Goal: Task Accomplishment & Management: Manage account settings

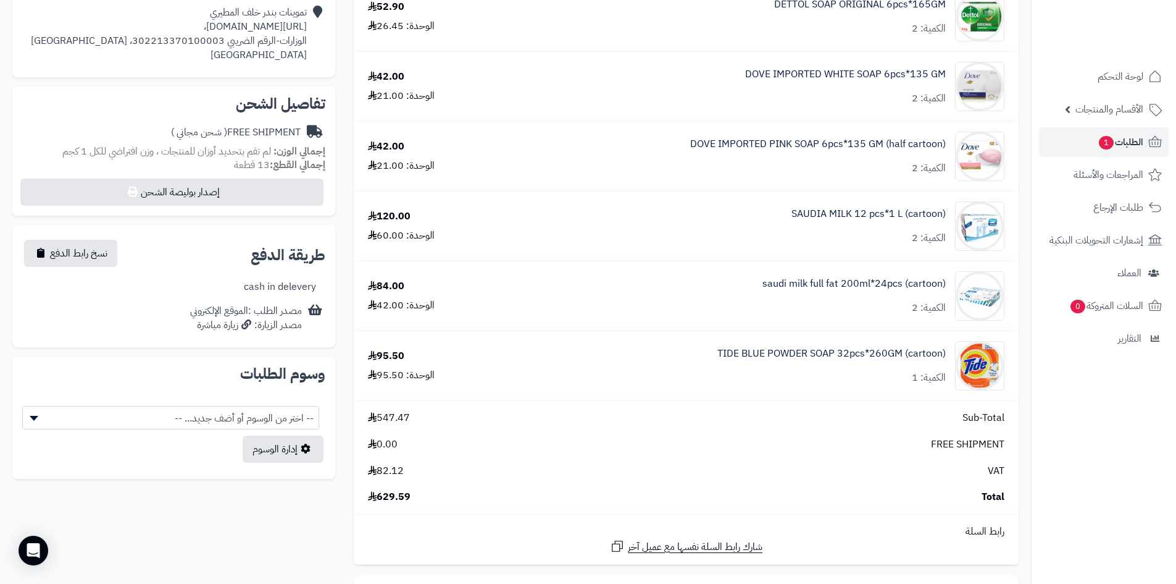
scroll to position [371, 0]
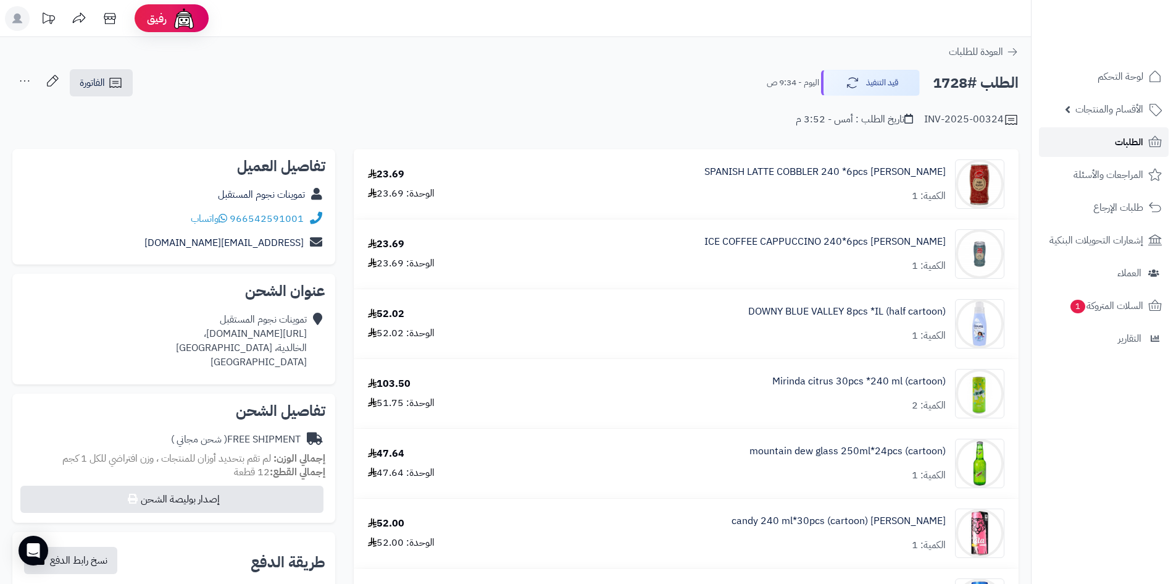
click at [1139, 144] on span "الطلبات" at bounding box center [1129, 141] width 28 height 17
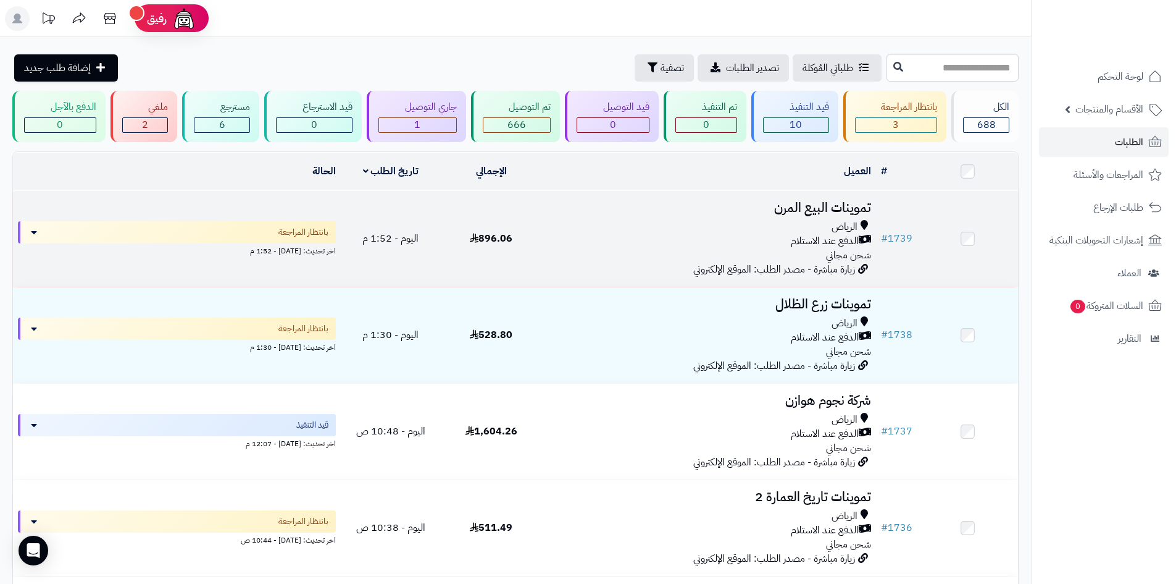
click at [608, 243] on div "الدفع عند الاستلام" at bounding box center [709, 241] width 325 height 14
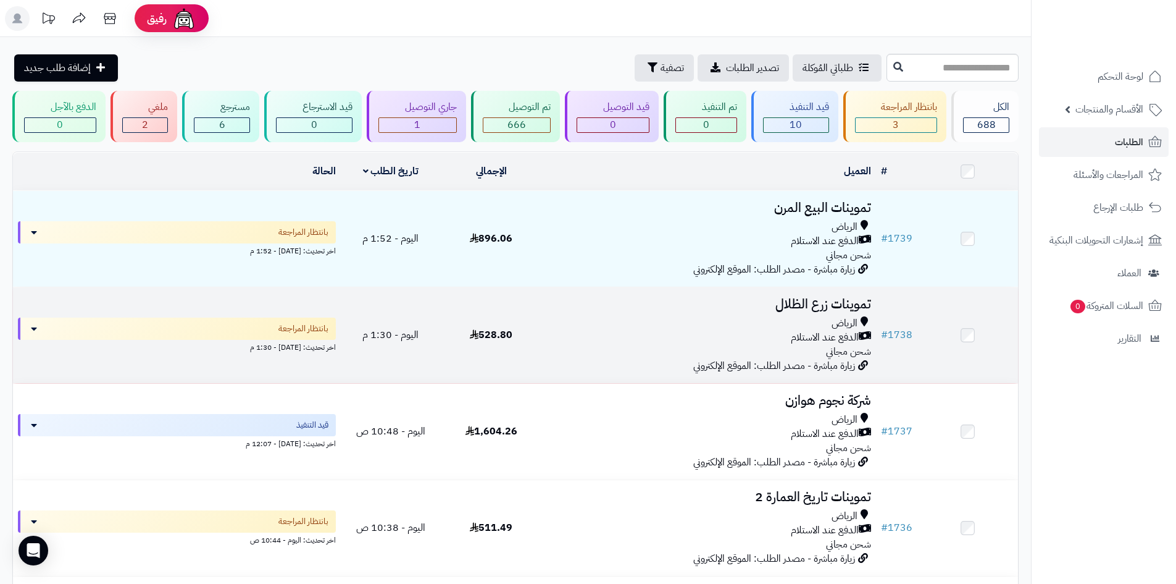
click at [710, 340] on div "الدفع عند الاستلام" at bounding box center [709, 337] width 325 height 14
click at [783, 325] on div "الرياض" at bounding box center [709, 323] width 325 height 14
click at [402, 339] on span "اليوم - 1:30 م" at bounding box center [390, 334] width 56 height 15
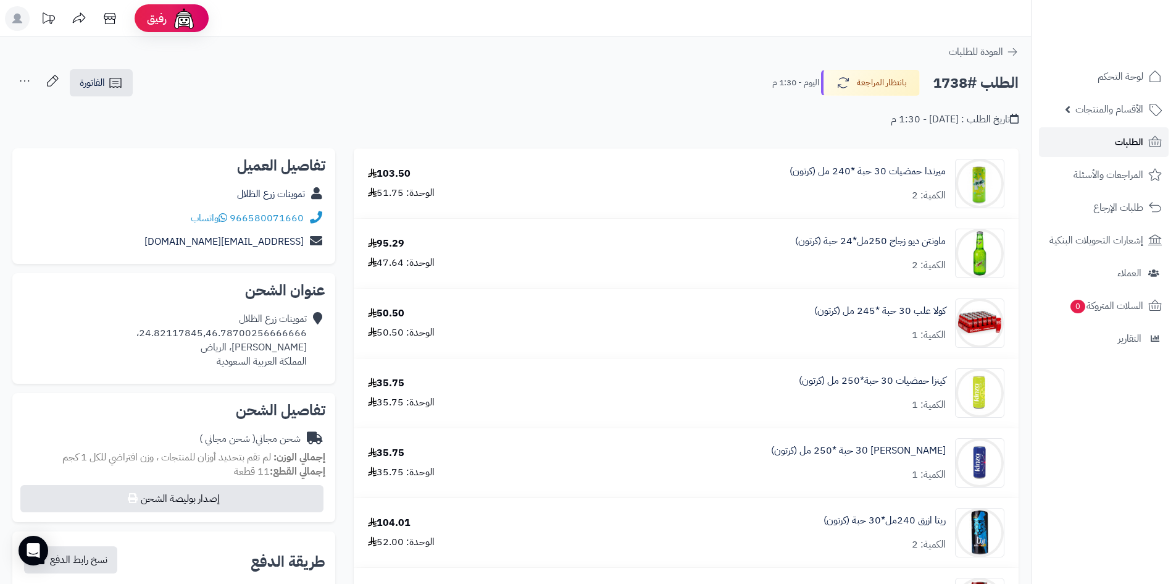
click at [1137, 143] on span "الطلبات" at bounding box center [1129, 141] width 28 height 17
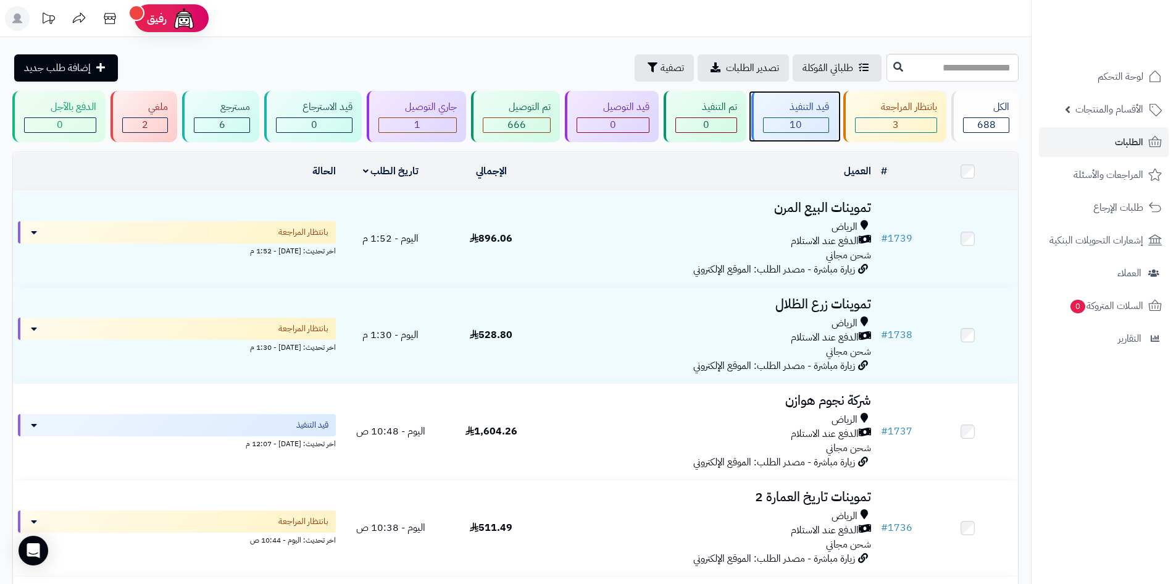
click at [811, 110] on div "قيد التنفيذ" at bounding box center [796, 107] width 66 height 14
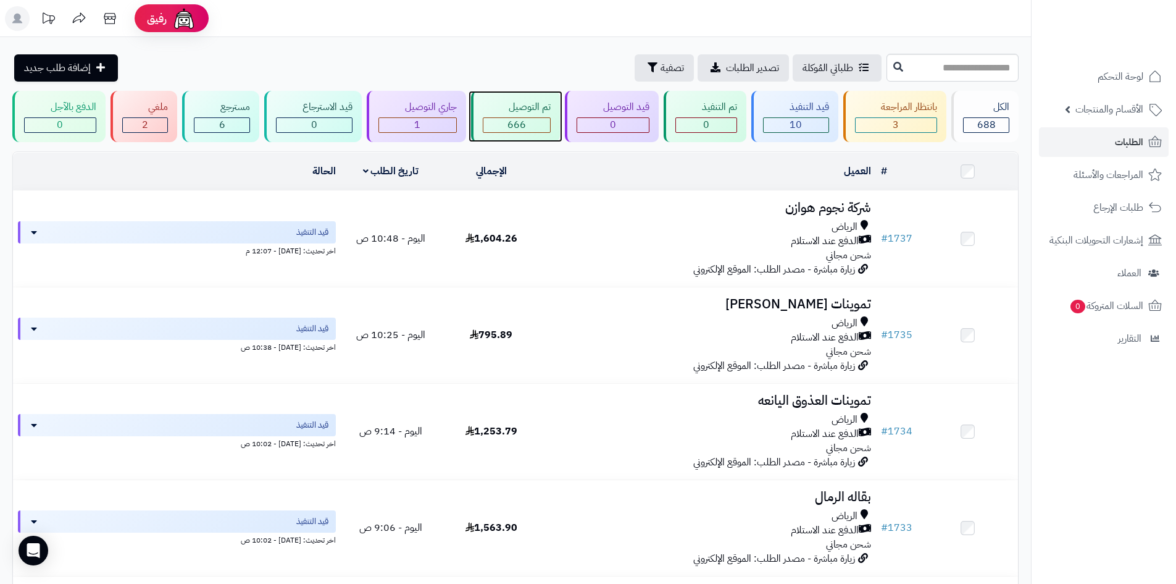
click at [514, 111] on div "تم التوصيل" at bounding box center [517, 107] width 69 height 14
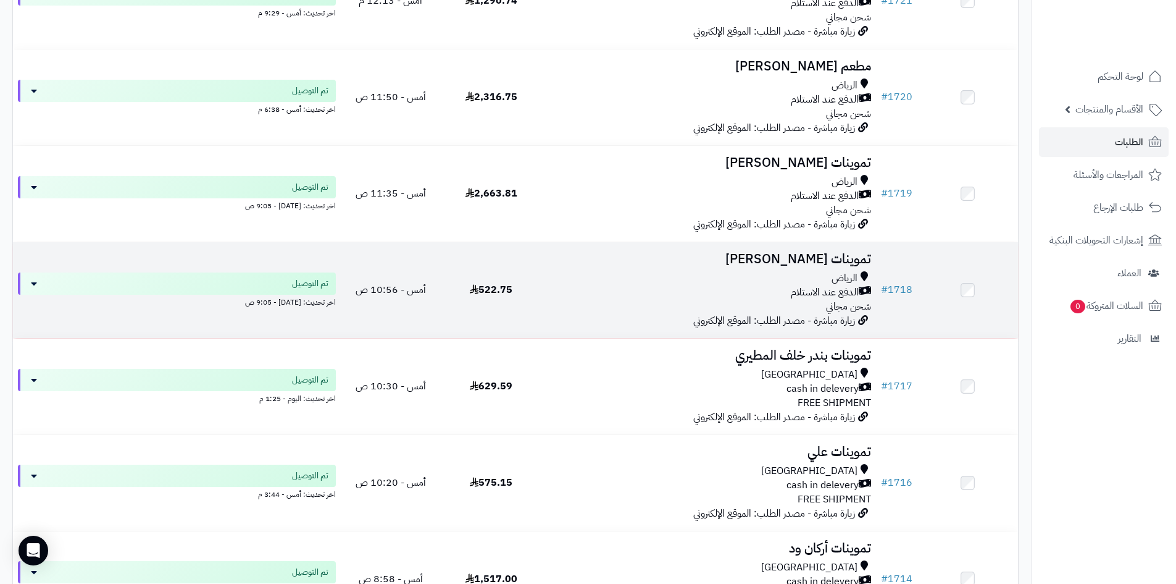
scroll to position [741, 0]
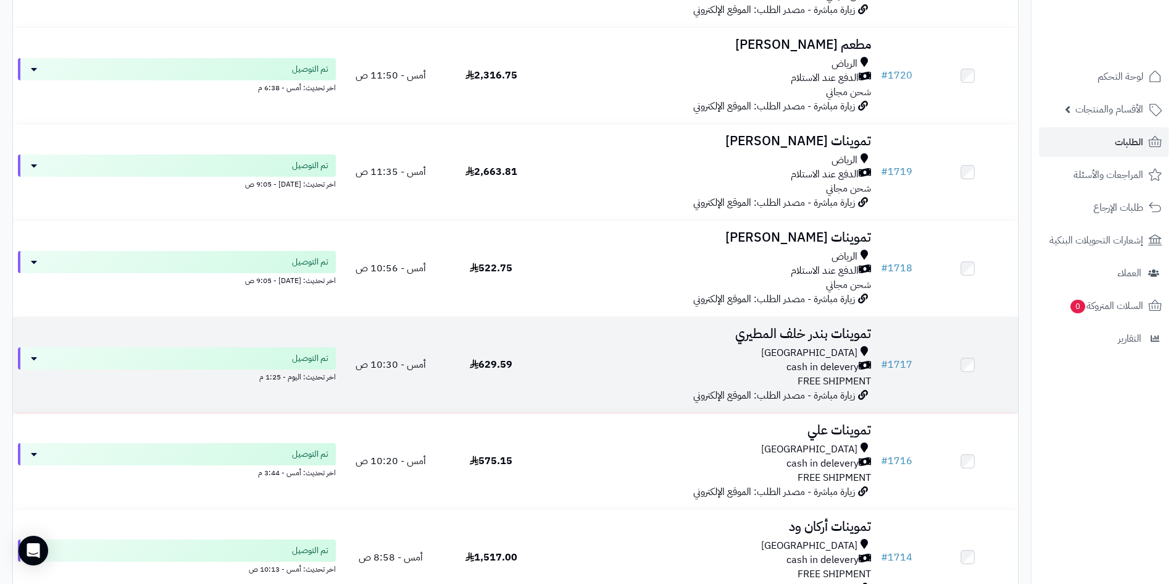
click at [638, 339] on td "تموينات بندر خلف المطيري Riyadh cash in delevery FREE SHIPMENT زيارة مباشرة - م…" at bounding box center [709, 365] width 335 height 96
click at [656, 379] on div "Riyadh cash in delevery FREE SHIPMENT" at bounding box center [709, 367] width 325 height 43
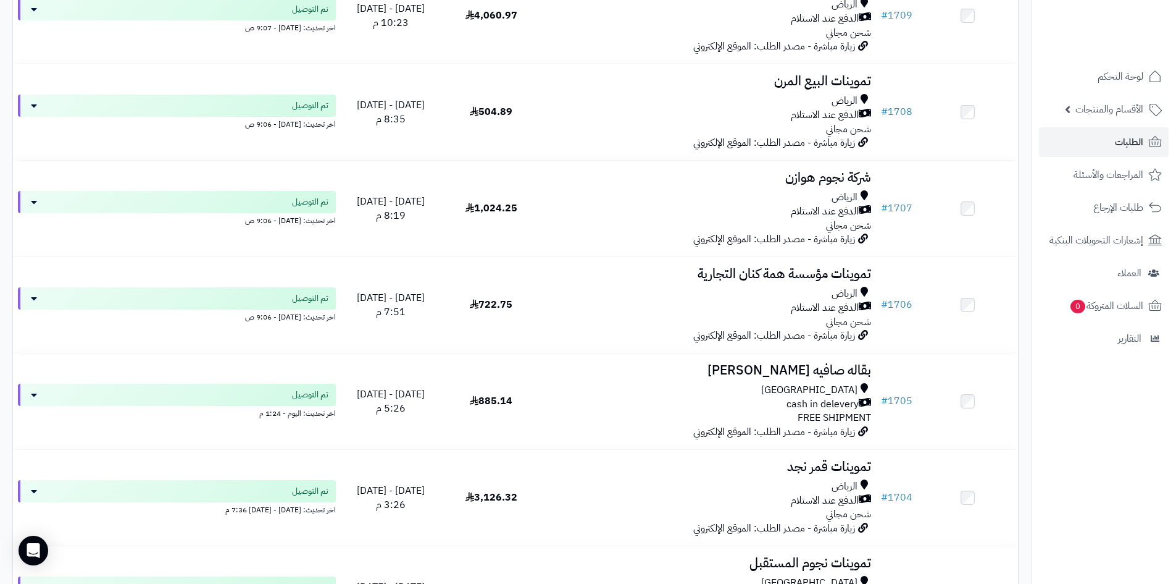
scroll to position [1729, 0]
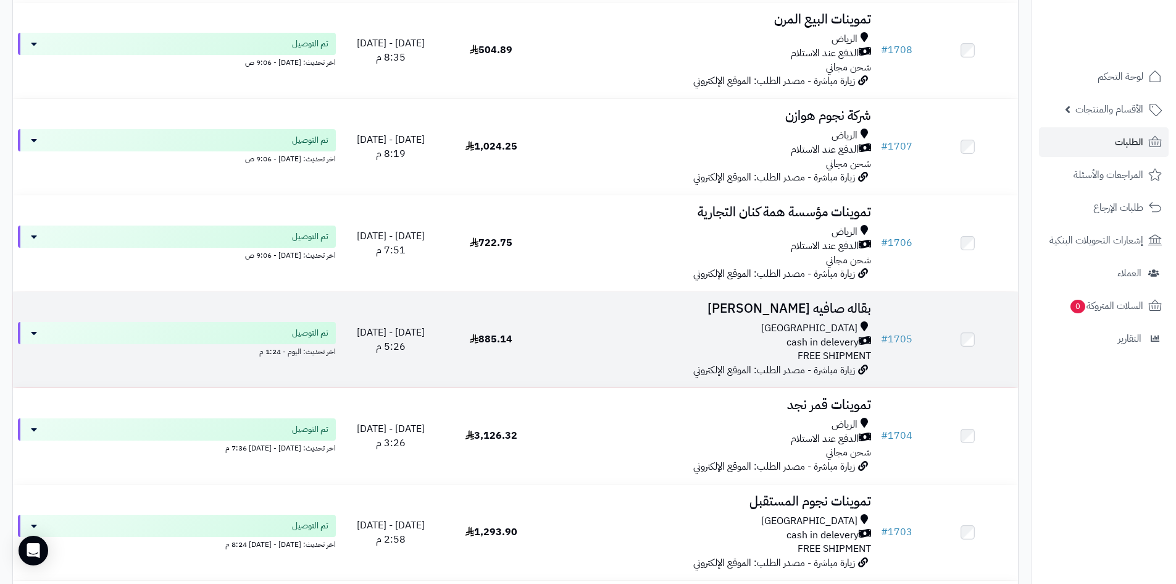
click at [672, 359] on div "Riyadh cash in delevery FREE SHIPMENT" at bounding box center [709, 342] width 325 height 43
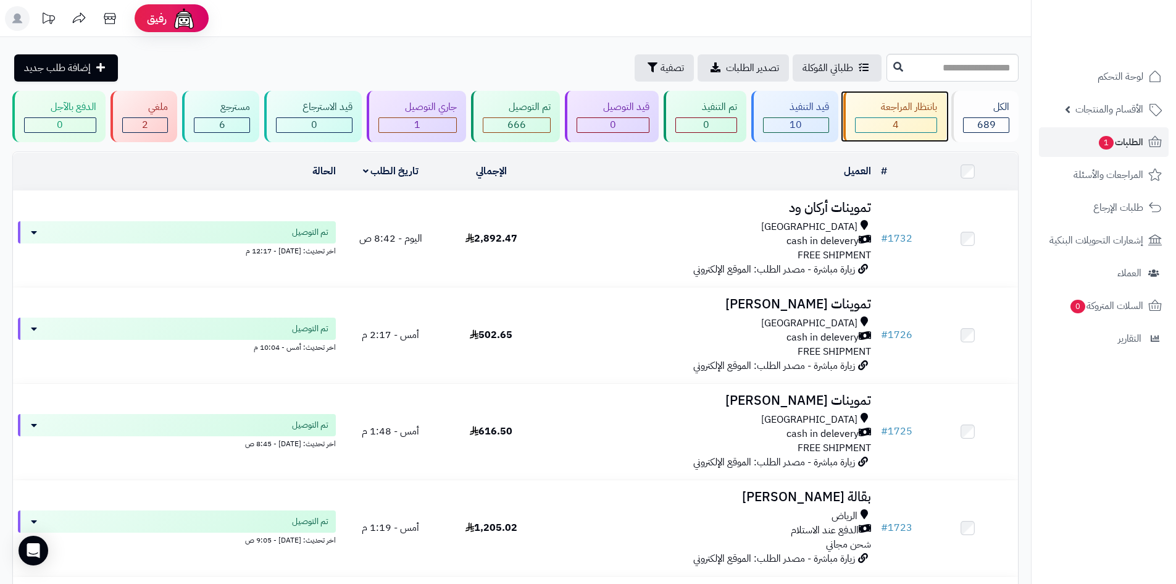
click at [887, 104] on div "بانتظار المراجعة" at bounding box center [896, 107] width 83 height 14
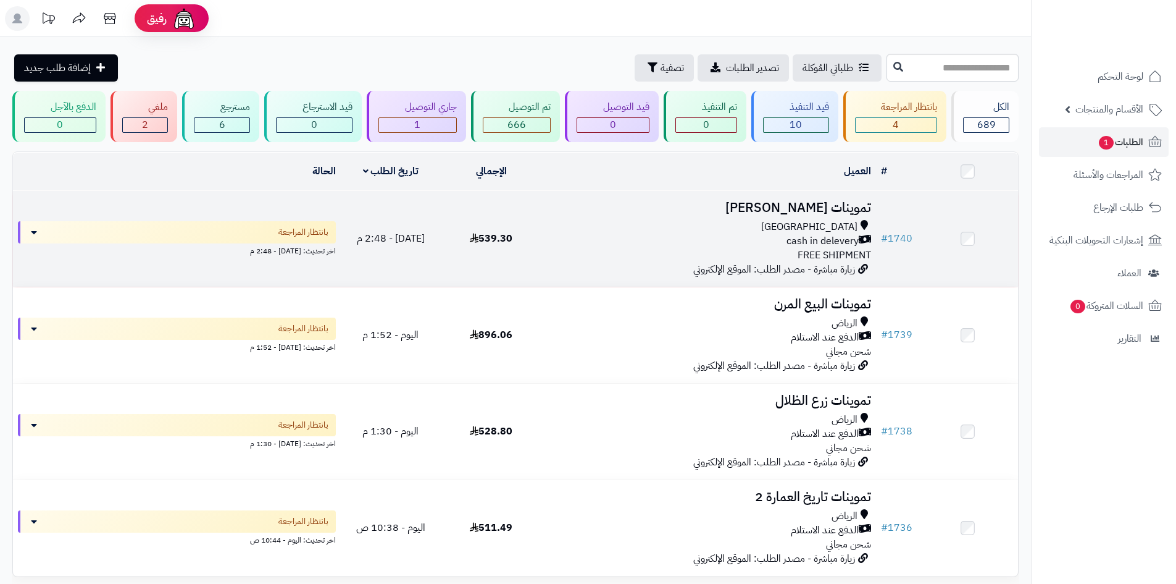
click at [711, 254] on div "Riyadh cash in delevery FREE SHIPMENT" at bounding box center [709, 241] width 325 height 43
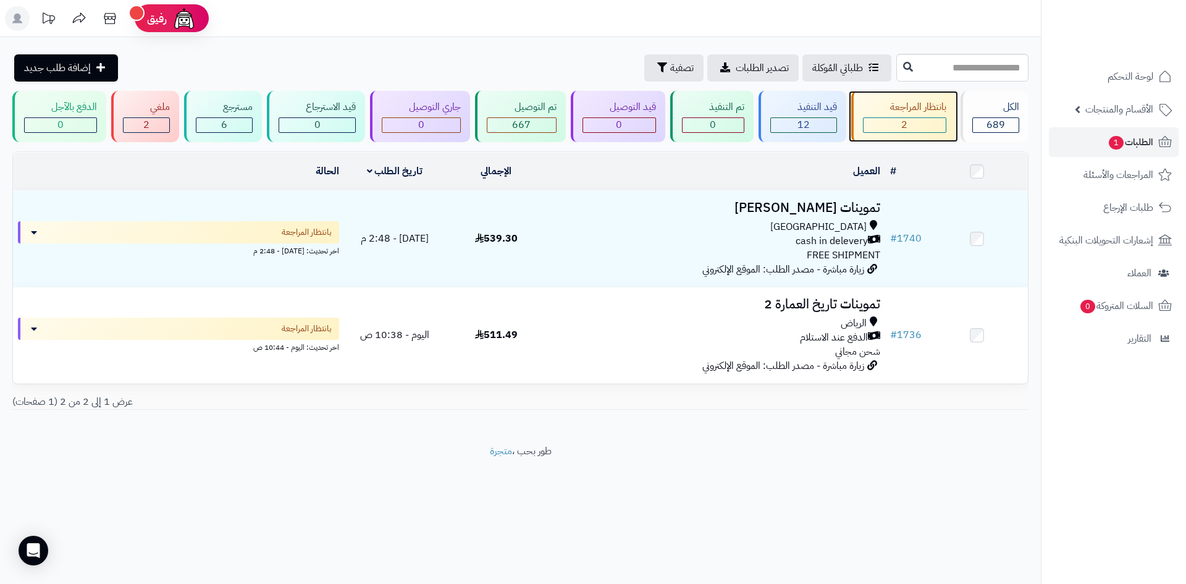
click at [898, 110] on div "بانتظار المراجعة" at bounding box center [904, 107] width 83 height 14
click at [815, 125] on div "12" at bounding box center [803, 125] width 65 height 14
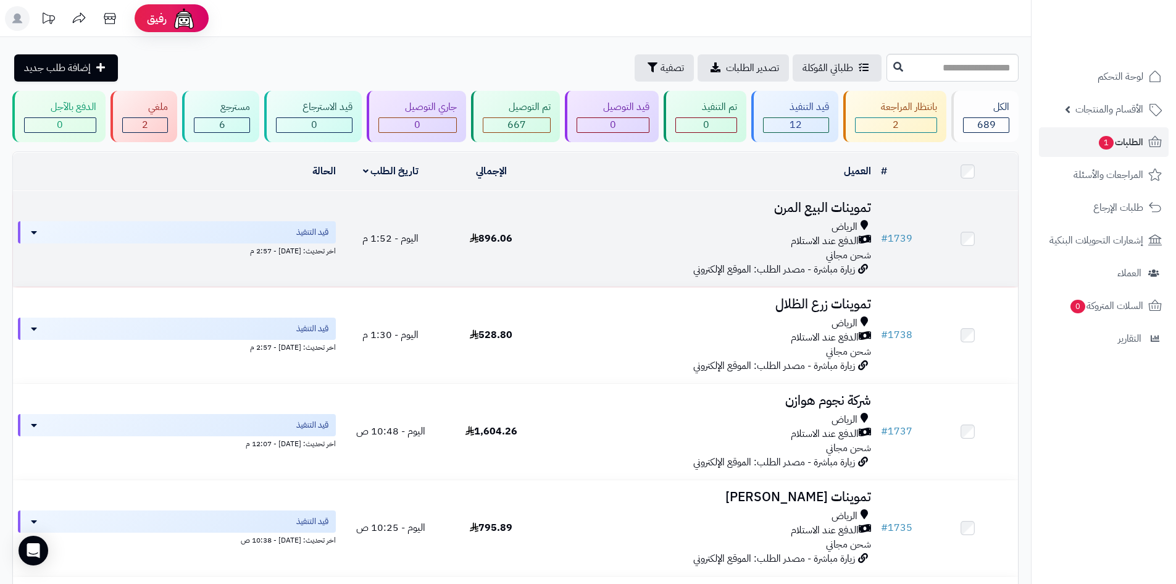
click at [707, 237] on div "الدفع عند الاستلام" at bounding box center [709, 241] width 325 height 14
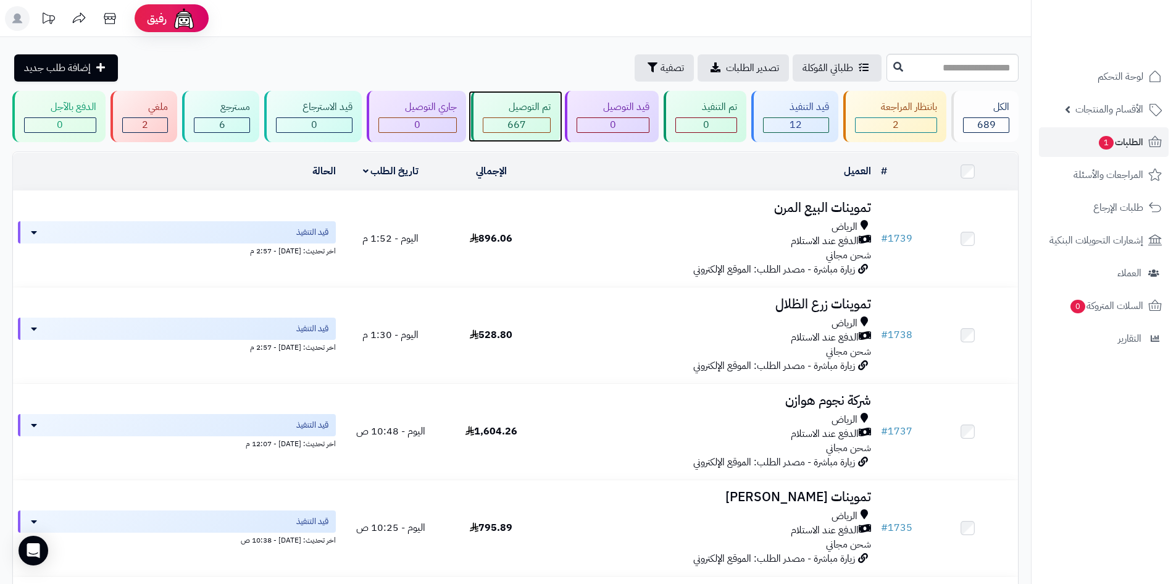
click at [535, 109] on div "تم التوصيل" at bounding box center [517, 107] width 69 height 14
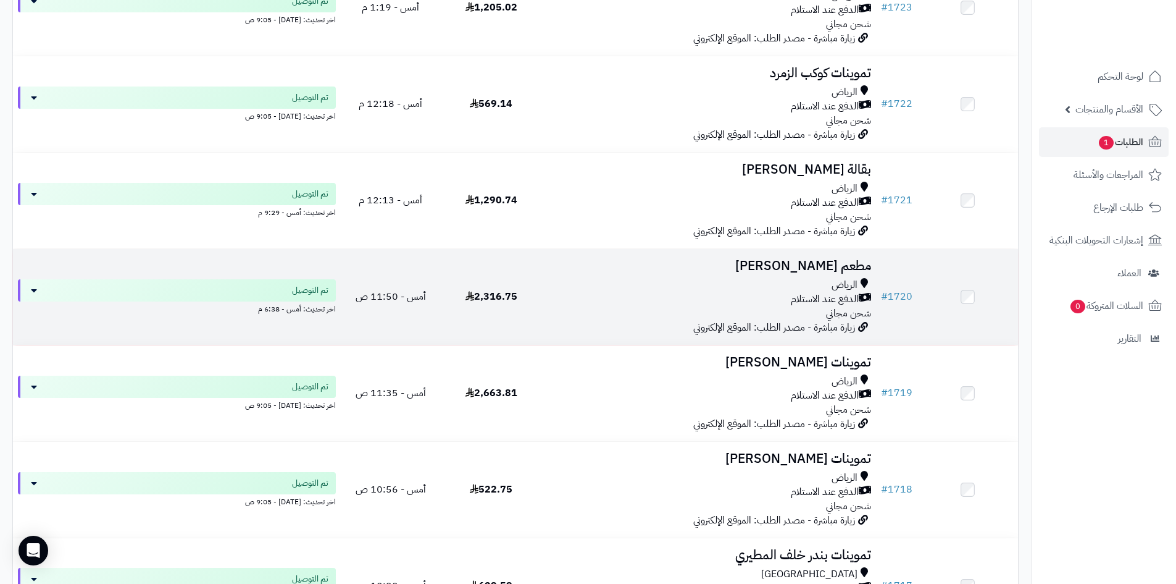
scroll to position [618, 0]
click at [505, 283] on td "2,316.75" at bounding box center [491, 296] width 101 height 96
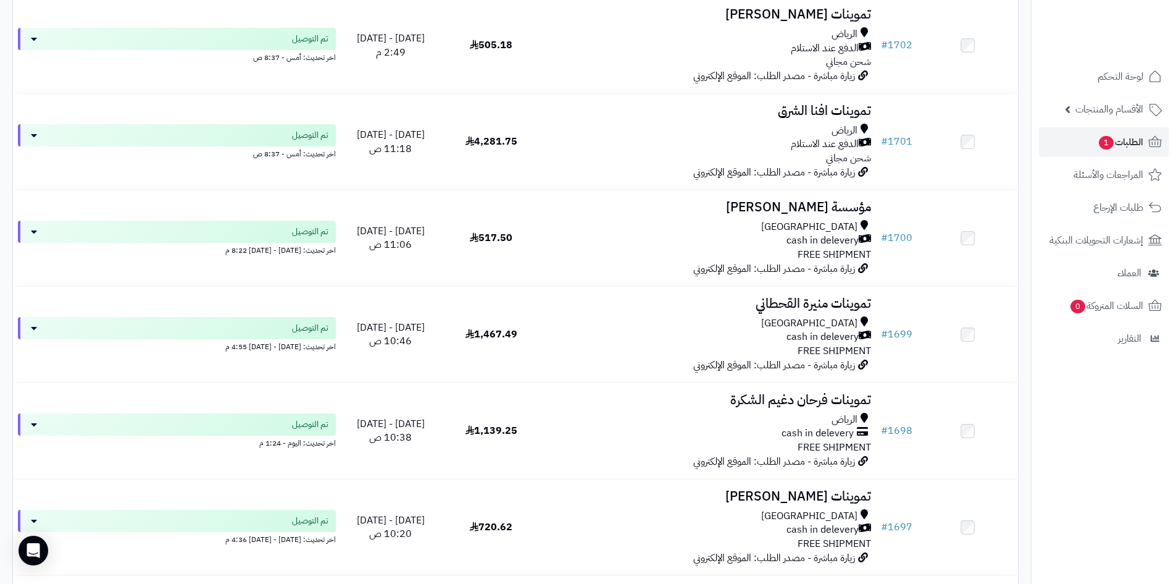
scroll to position [2470, 0]
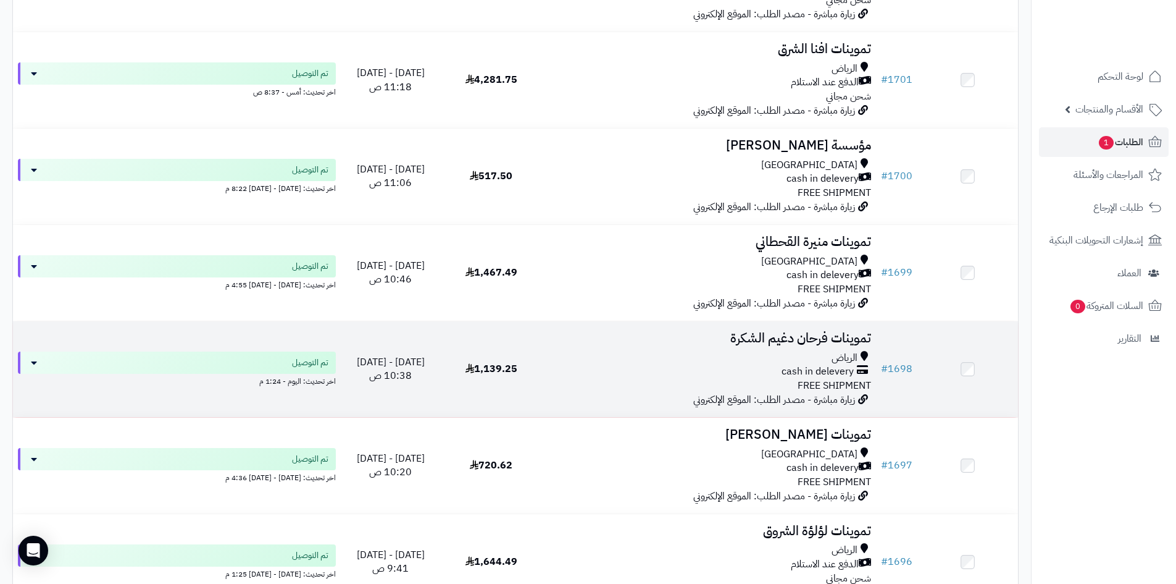
click at [719, 343] on td "تموينات فرحان دغيم الشكرة الرياض cash in delevery FREE SHIPMENT زيارة مباشرة - …" at bounding box center [709, 369] width 335 height 96
click at [718, 345] on td "تموينات فرحان دغيم الشكرة الرياض cash in delevery FREE SHIPMENT زيارة مباشرة - …" at bounding box center [709, 369] width 335 height 96
click at [673, 345] on td "تموينات فرحان دغيم الشكرة الرياض cash in delevery FREE SHIPMENT زيارة مباشرة - …" at bounding box center [709, 369] width 335 height 96
click at [661, 374] on div "cash in delevery" at bounding box center [709, 371] width 325 height 14
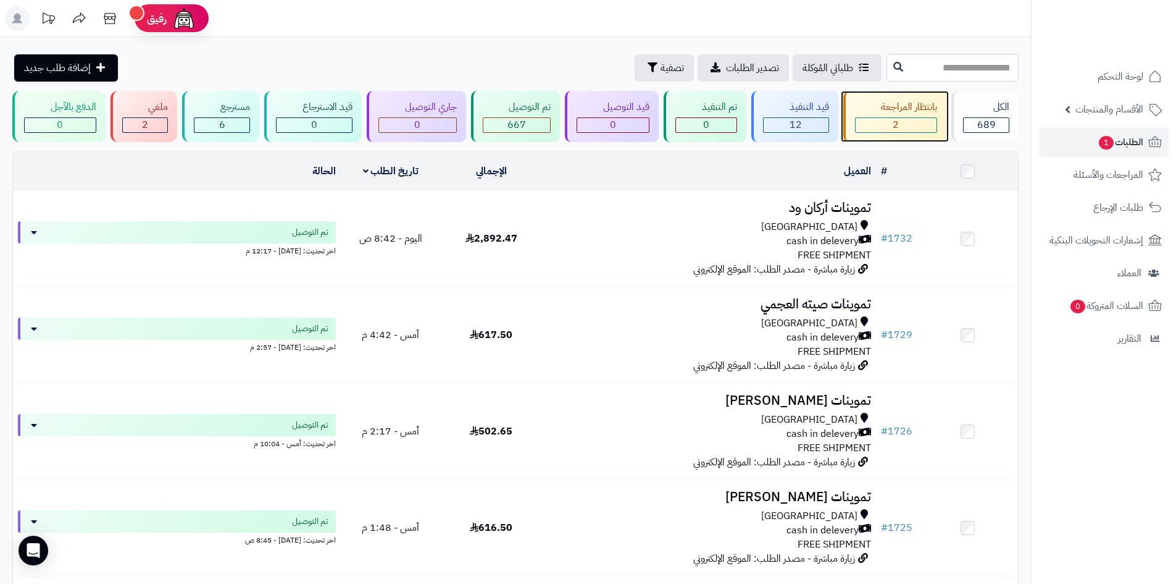
click at [887, 105] on div "بانتظار المراجعة" at bounding box center [896, 107] width 83 height 14
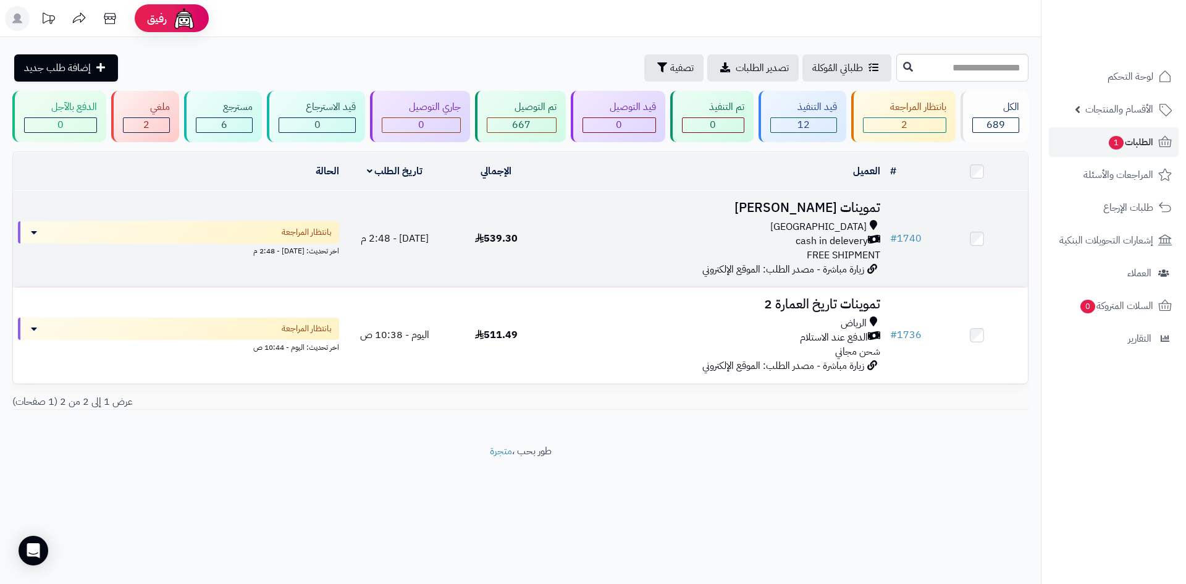
click at [727, 215] on td "تموينات [PERSON_NAME] cash in delevery FREE SHIPMENT زيارة مباشرة - مصدر الطلب:…" at bounding box center [716, 239] width 338 height 96
click at [748, 238] on div "cash in delevery" at bounding box center [716, 241] width 328 height 14
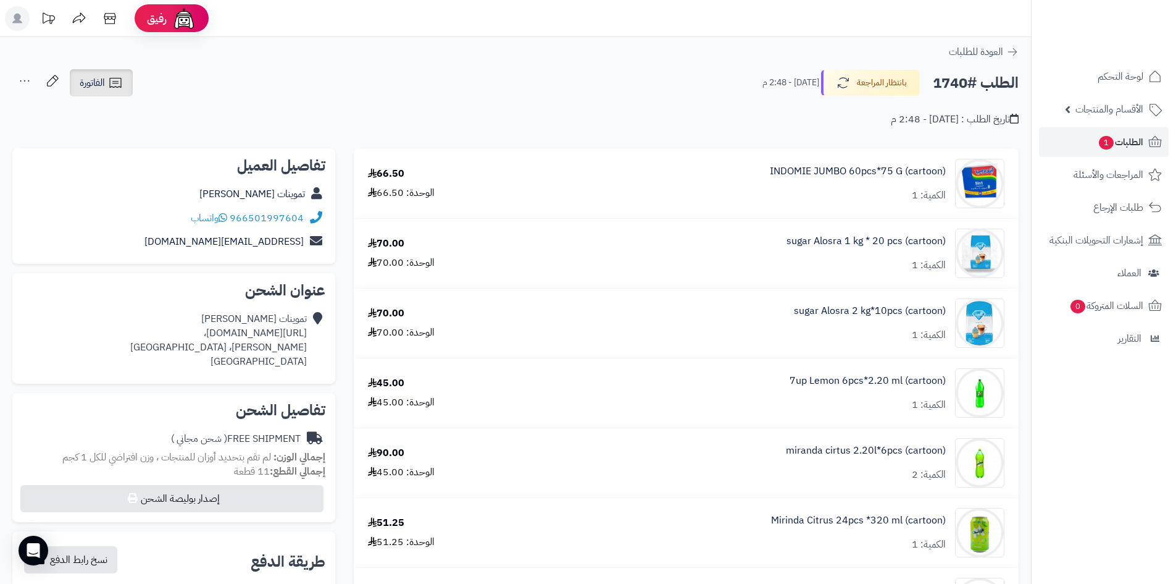
click at [111, 81] on icon at bounding box center [115, 82] width 15 height 15
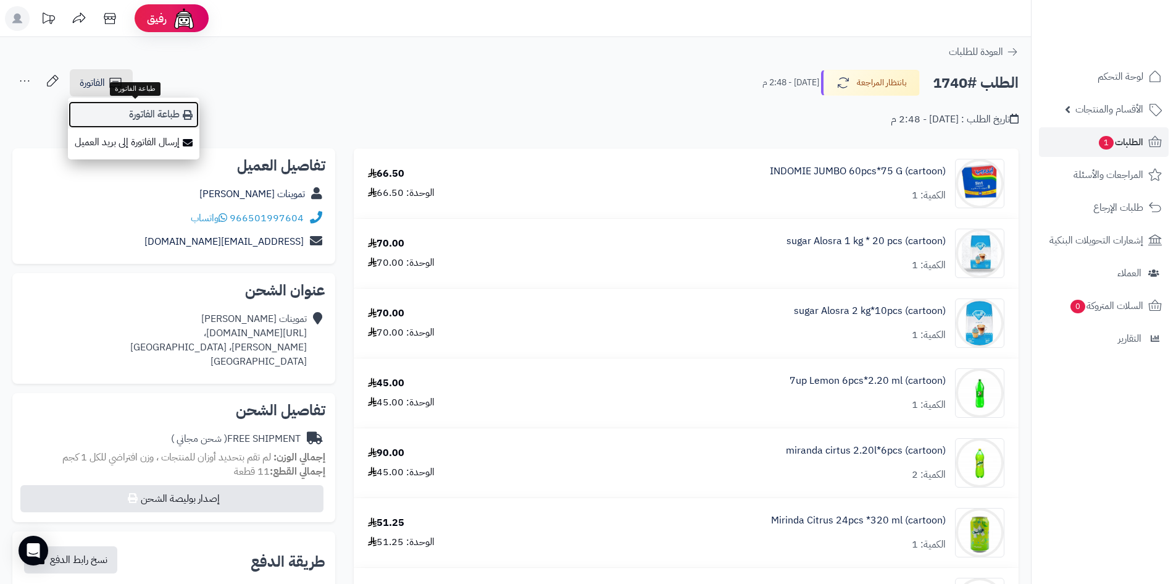
click at [125, 107] on link "طباعة الفاتورة" at bounding box center [134, 115] width 132 height 28
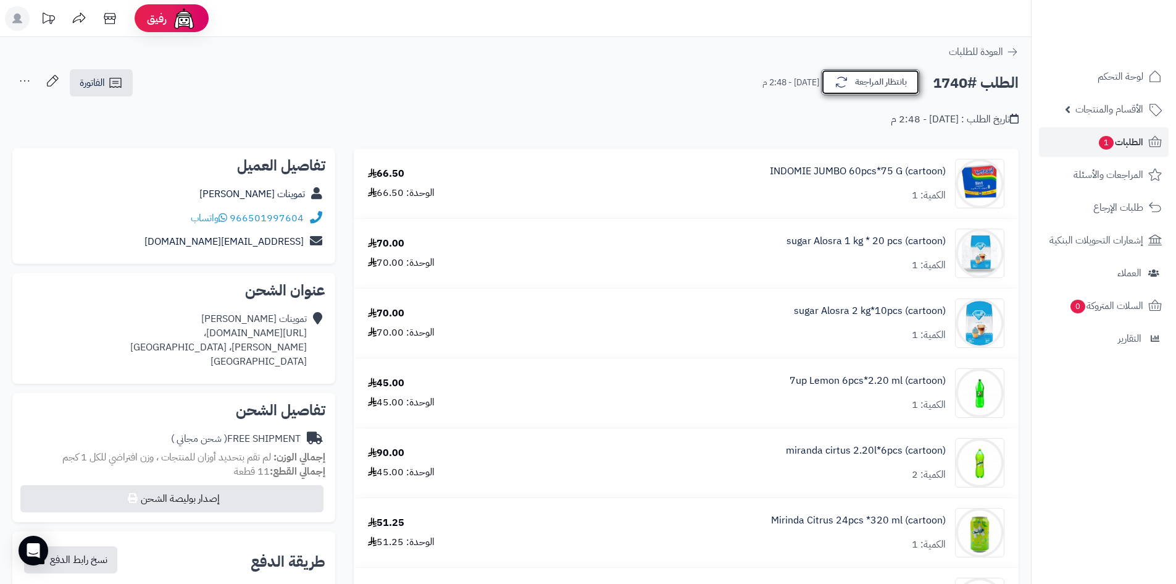
click at [893, 88] on button "بانتظار المراجعة" at bounding box center [870, 82] width 99 height 26
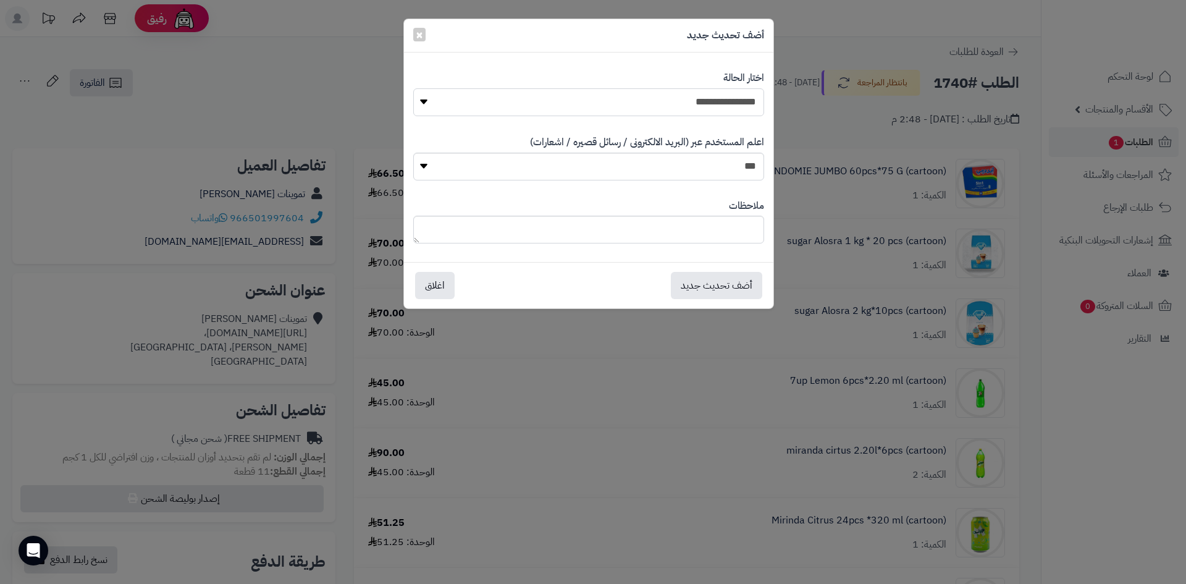
click at [676, 107] on select "**********" at bounding box center [588, 102] width 351 height 28
select select "*"
click at [413, 88] on select "**********" at bounding box center [588, 102] width 351 height 28
click at [726, 303] on div "أضف تحديث جديد اغلاق" at bounding box center [588, 285] width 369 height 46
click at [726, 296] on button "أضف تحديث جديد" at bounding box center [716, 284] width 91 height 27
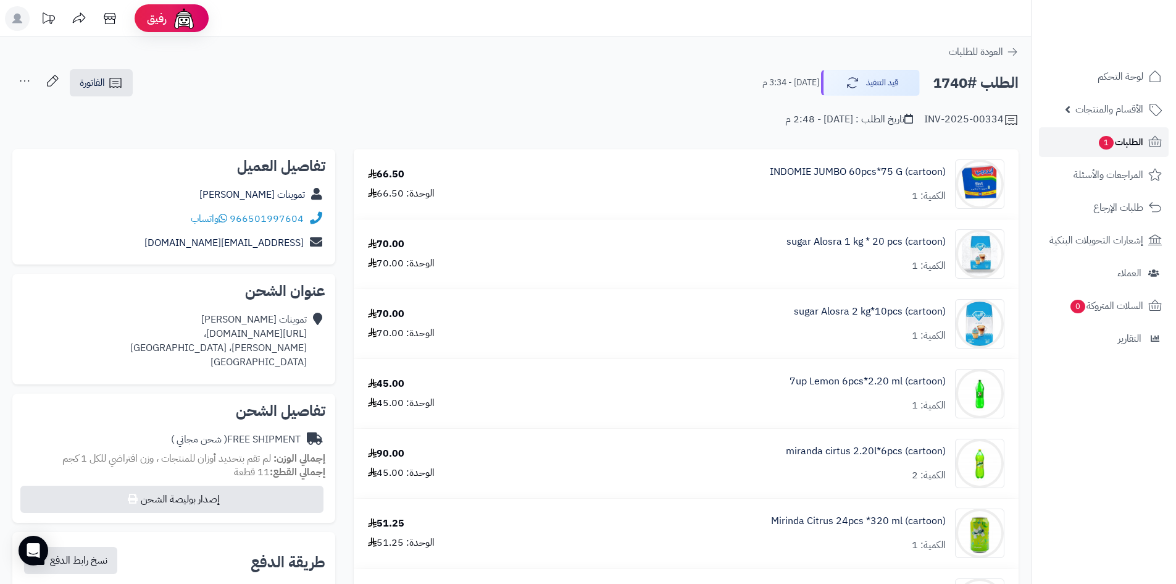
click at [1075, 146] on link "الطلبات 1" at bounding box center [1104, 142] width 130 height 30
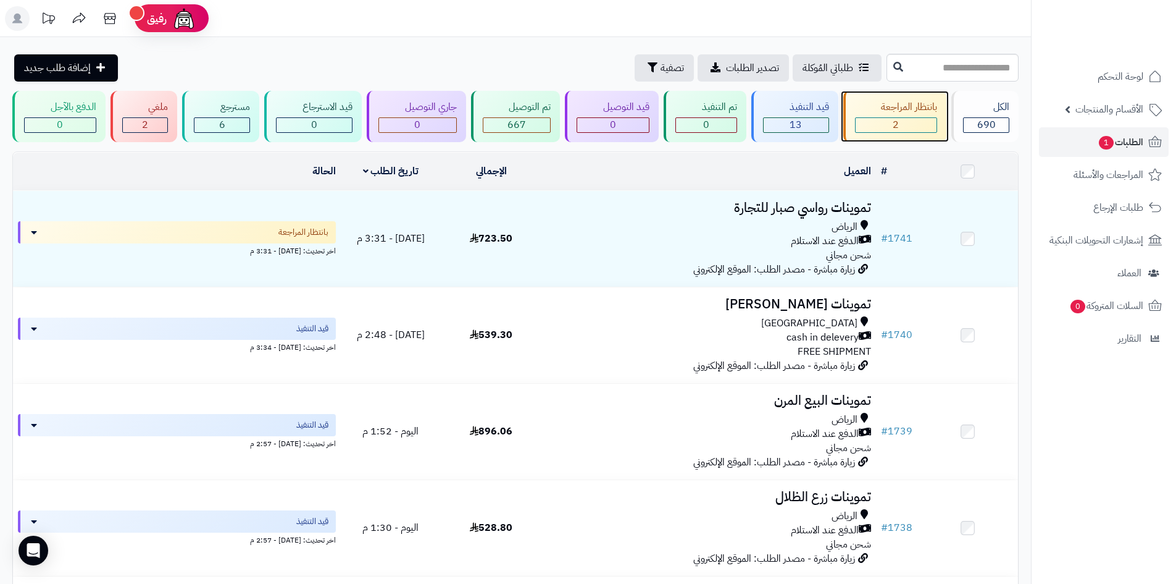
click at [876, 114] on div "بانتظار المراجعة" at bounding box center [896, 107] width 83 height 14
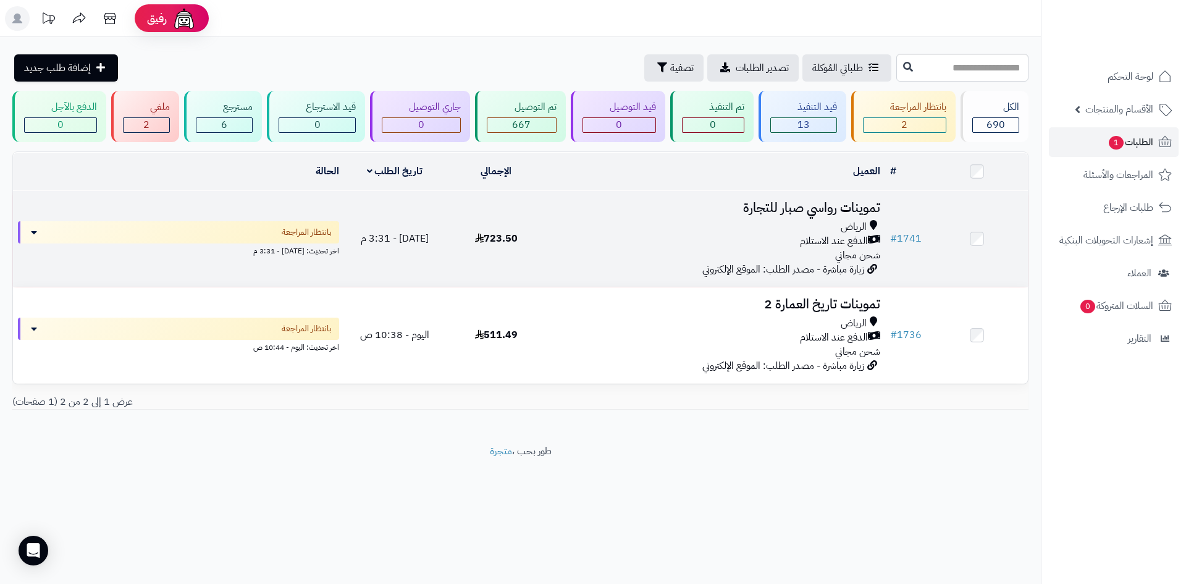
click at [708, 251] on div "[PERSON_NAME] عند الاستلام شحن مجاني" at bounding box center [716, 241] width 328 height 43
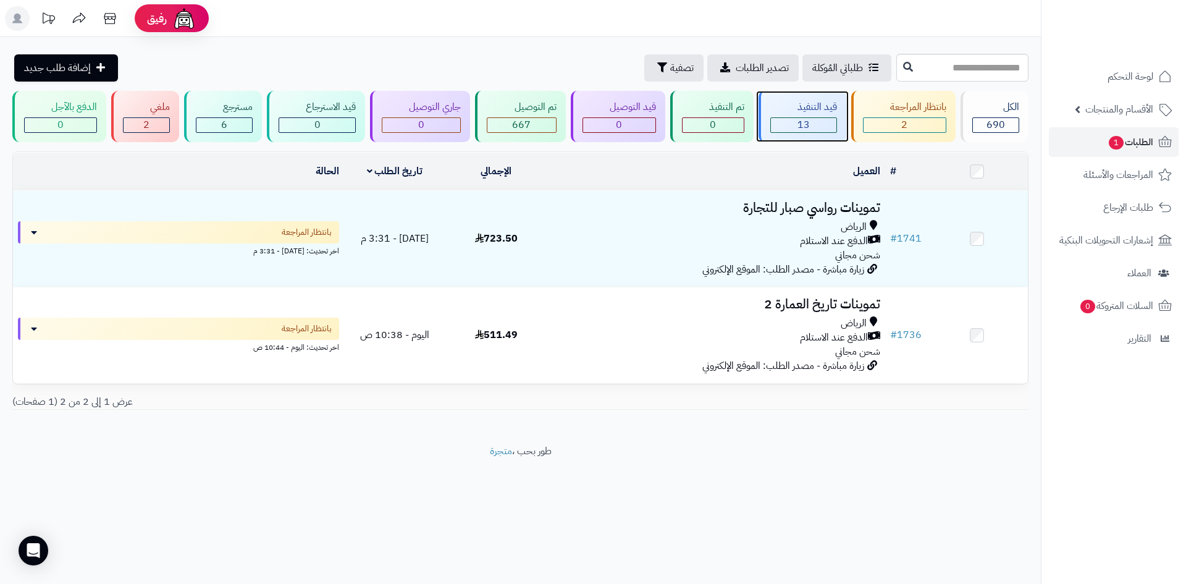
click at [810, 123] on span "13" at bounding box center [803, 124] width 12 height 15
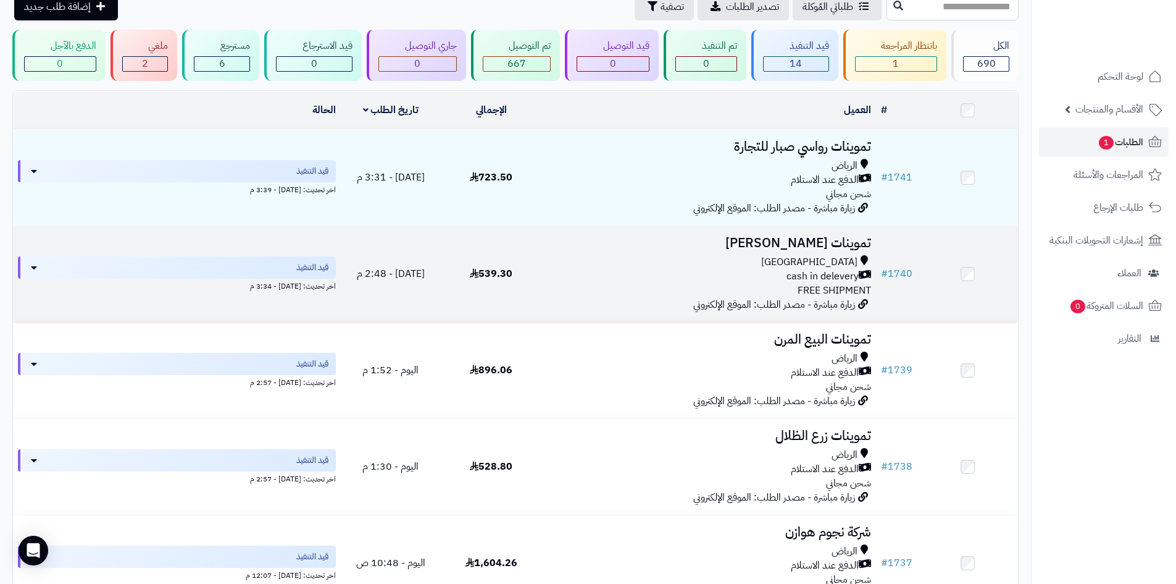
scroll to position [62, 0]
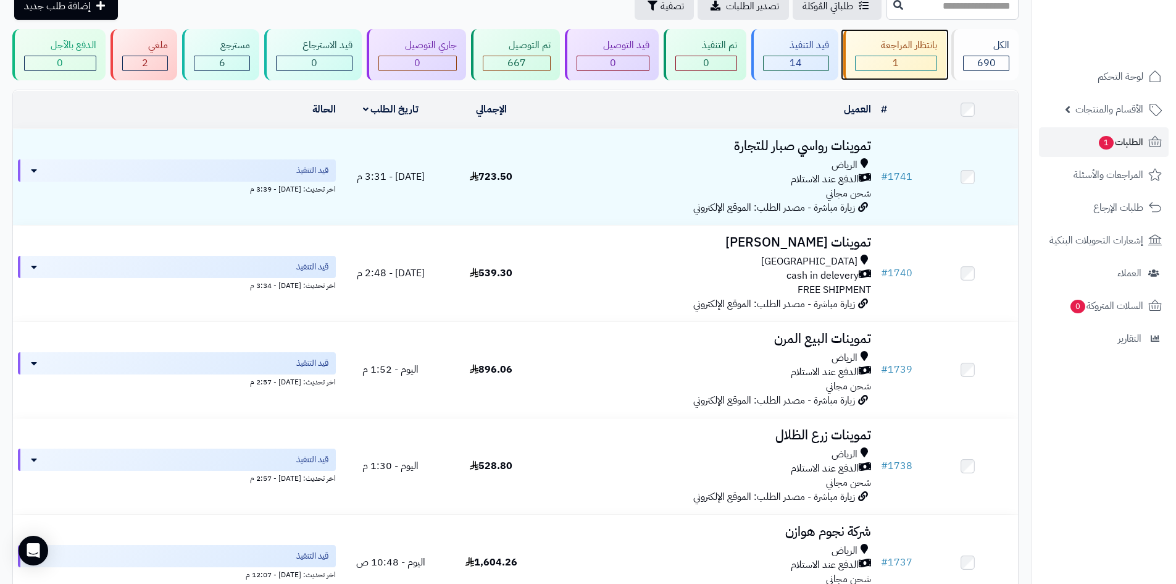
click at [870, 40] on div "بانتظار المراجعة" at bounding box center [896, 45] width 83 height 14
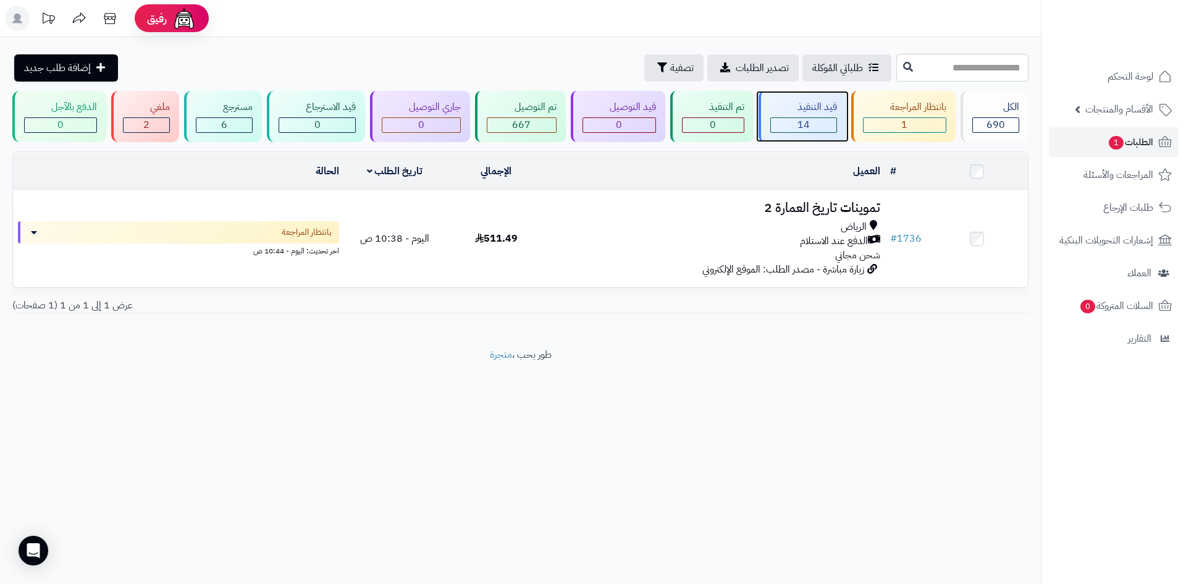
click at [803, 126] on span "14" at bounding box center [803, 124] width 12 height 15
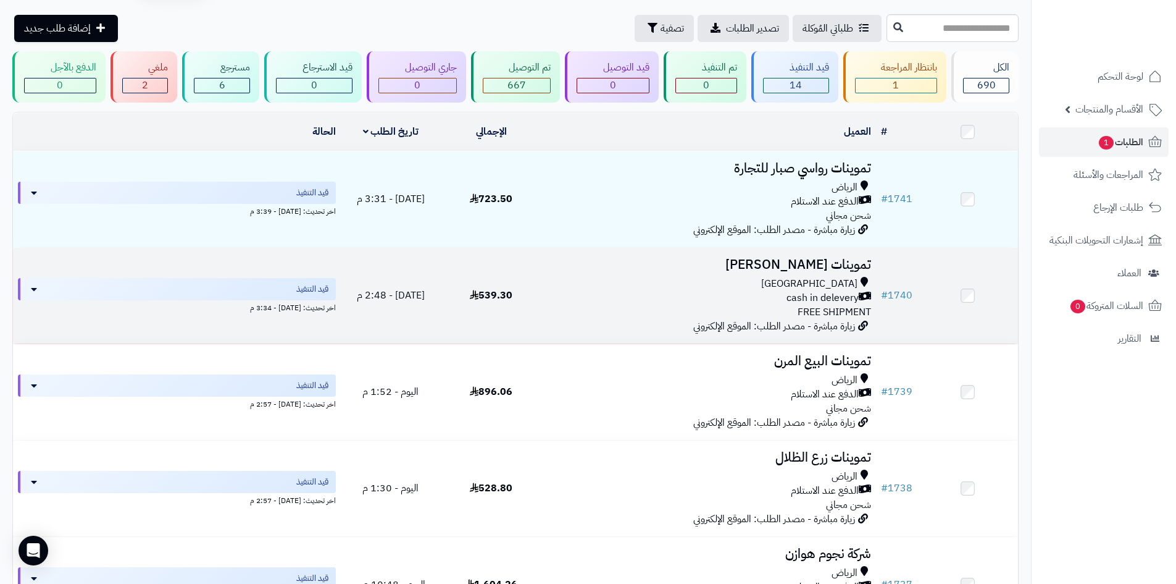
scroll to position [62, 0]
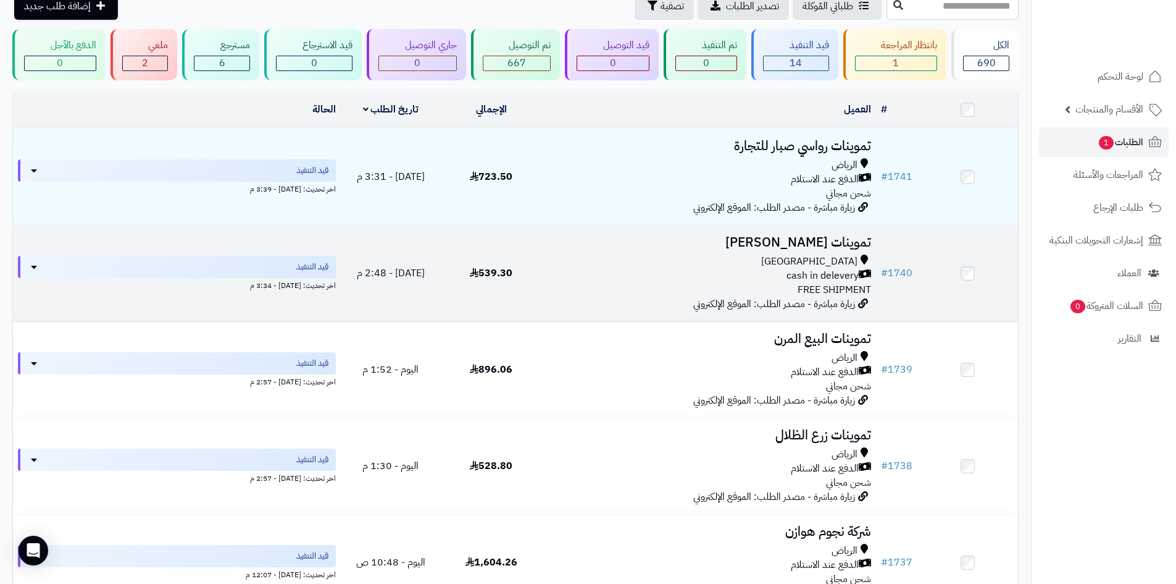
click at [616, 302] on td "تموينات سعيد المطيري Riyadh cash in delevery FREE SHIPMENT زيارة مباشرة - مصدر …" at bounding box center [709, 273] width 335 height 96
click at [670, 264] on div "Riyadh" at bounding box center [709, 261] width 325 height 14
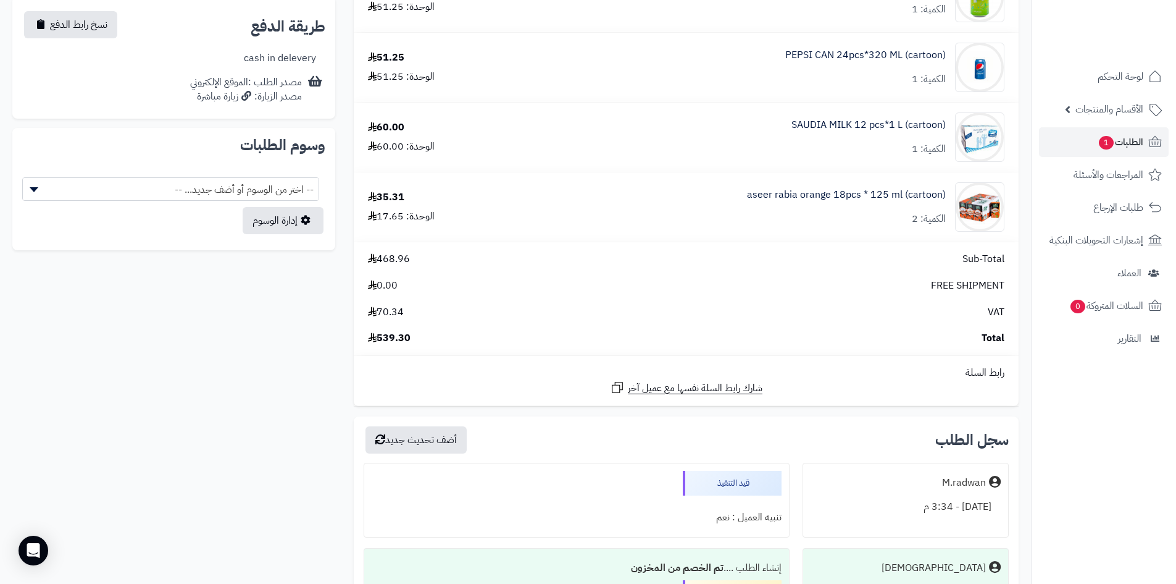
scroll to position [618, 0]
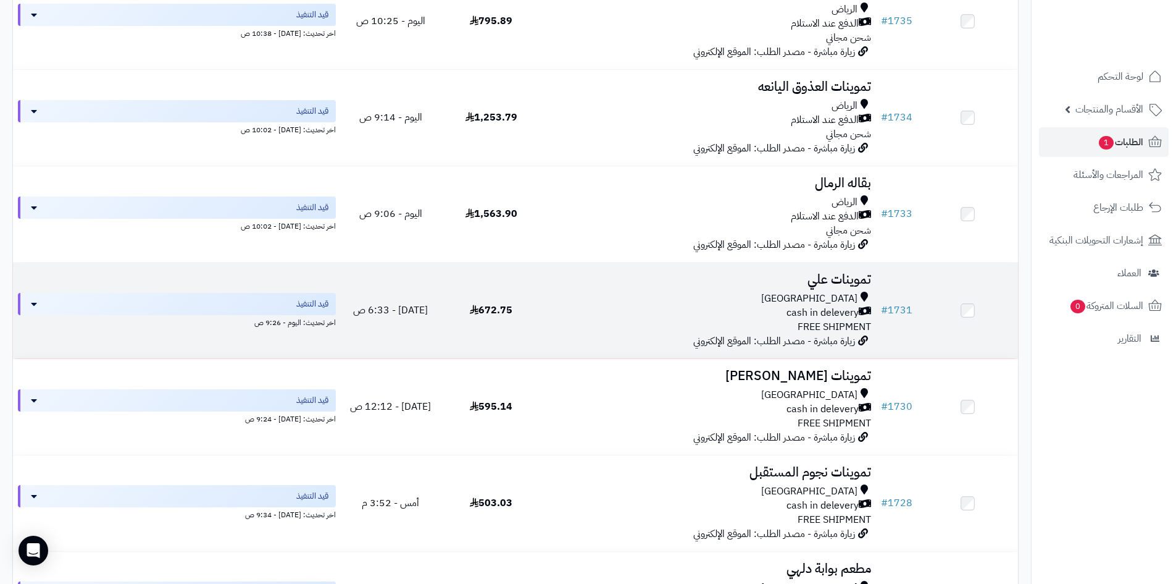
scroll to position [803, 0]
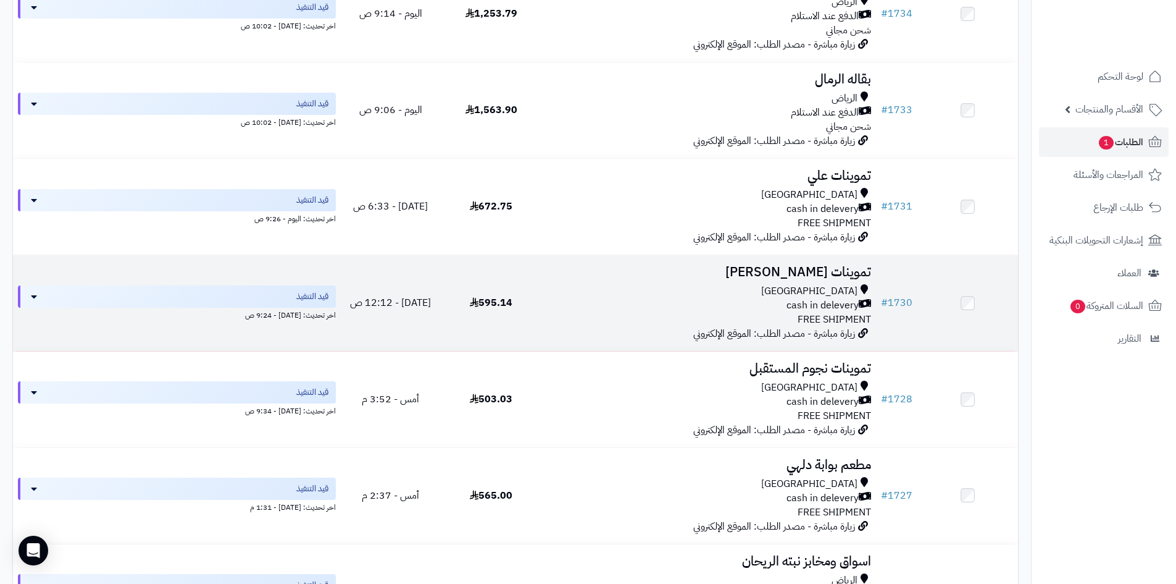
click at [734, 302] on div "cash in delevery" at bounding box center [709, 305] width 325 height 14
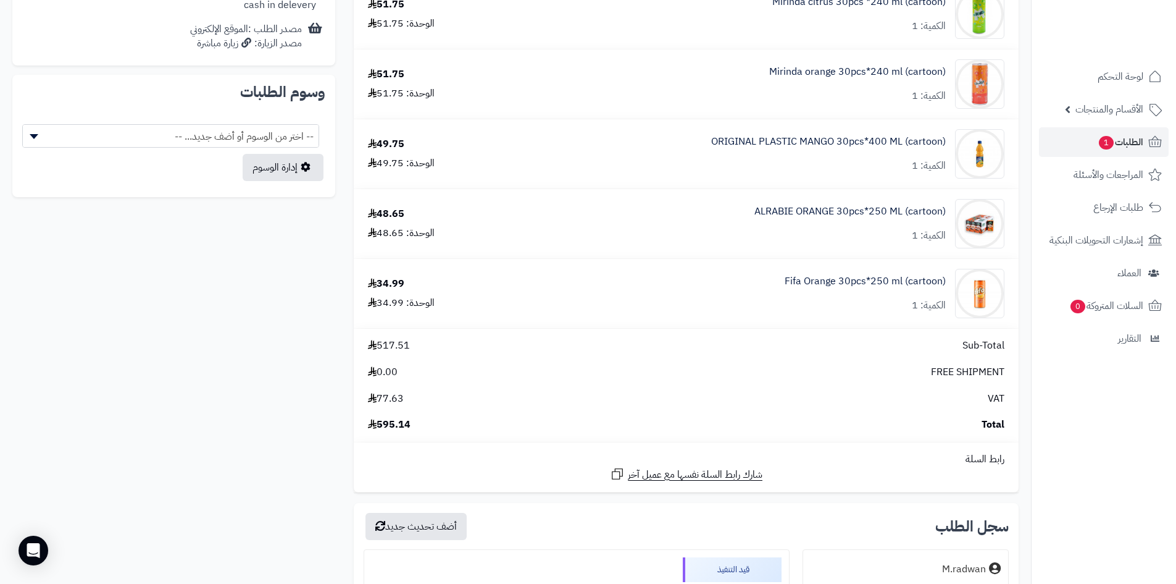
scroll to position [618, 0]
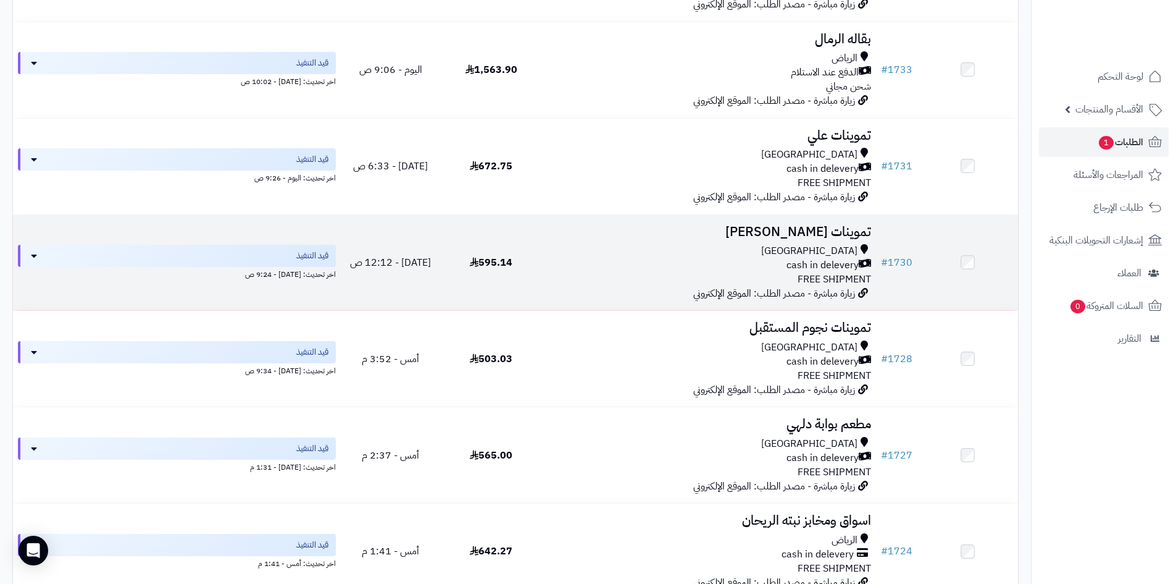
scroll to position [865, 0]
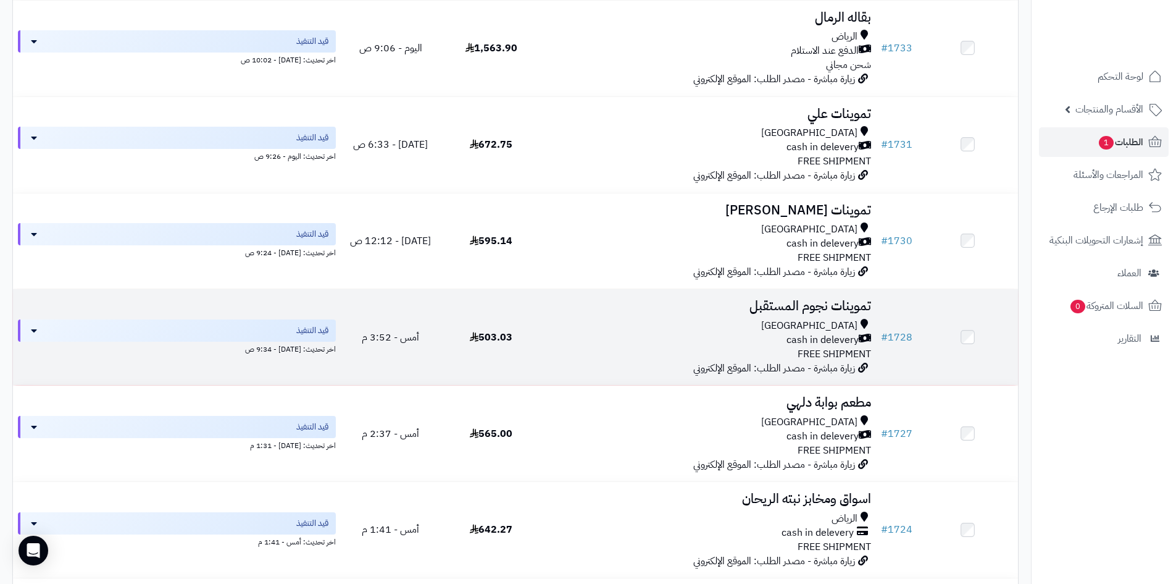
click at [776, 353] on div "Riyadh cash in delevery FREE SHIPMENT" at bounding box center [709, 340] width 325 height 43
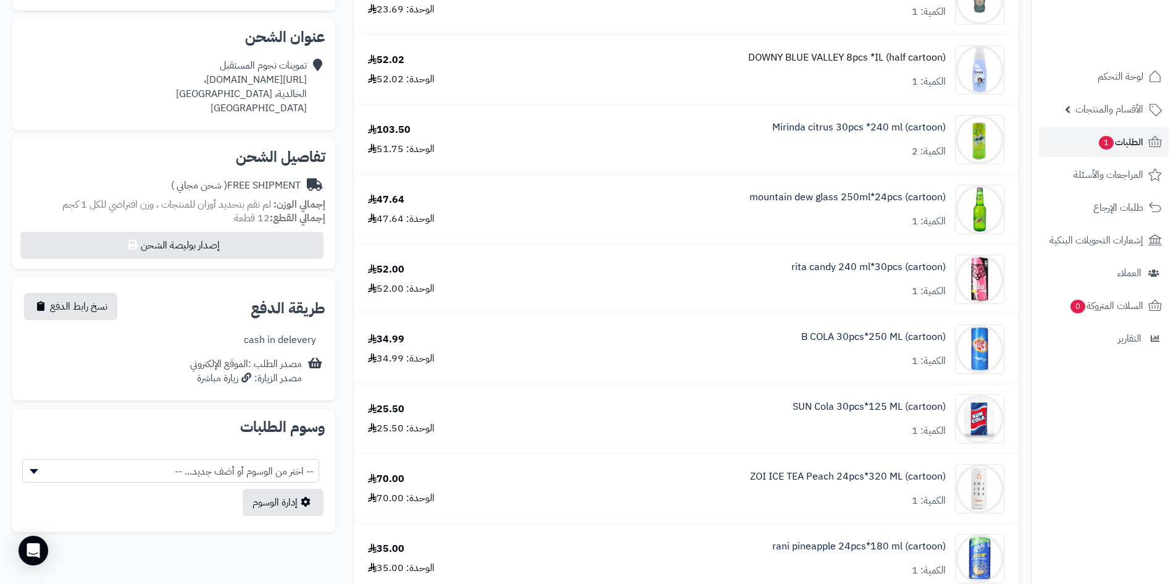
scroll to position [62, 0]
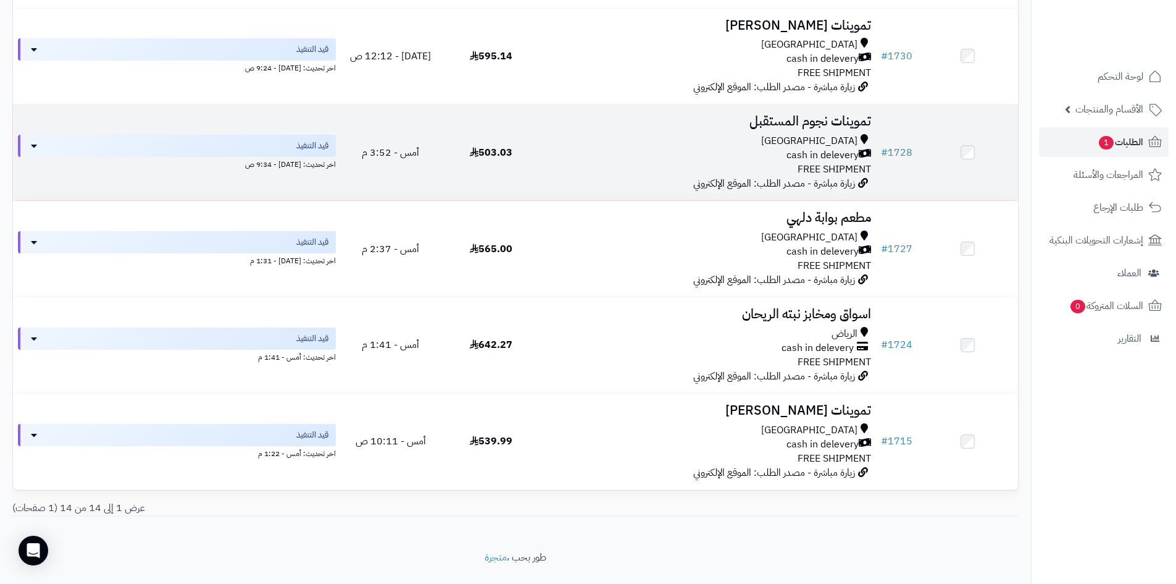
scroll to position [1050, 0]
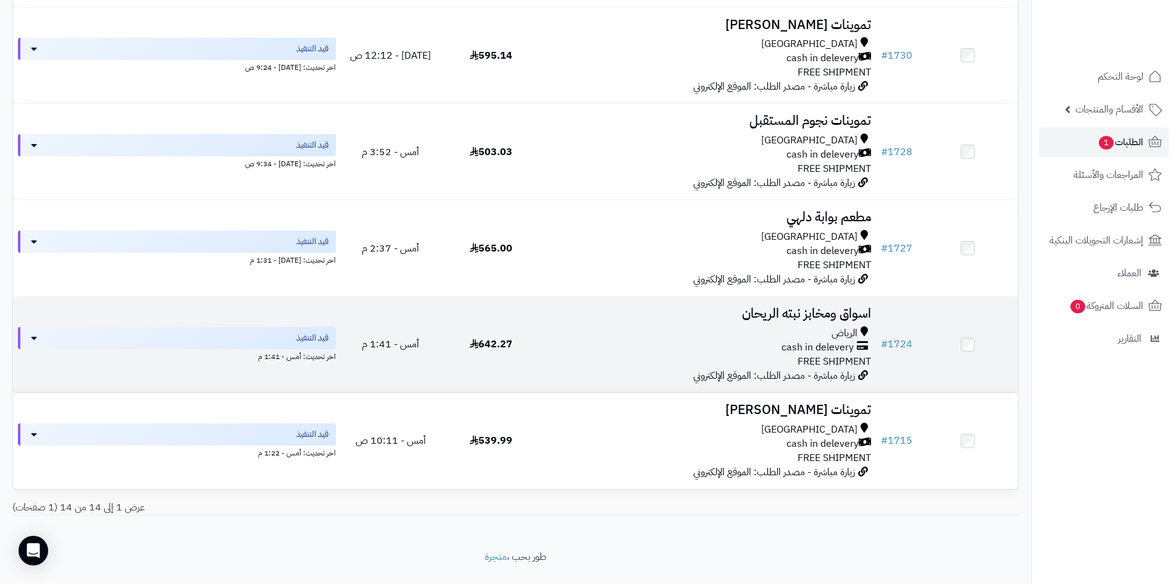
click at [759, 337] on div "الرياض" at bounding box center [709, 333] width 325 height 14
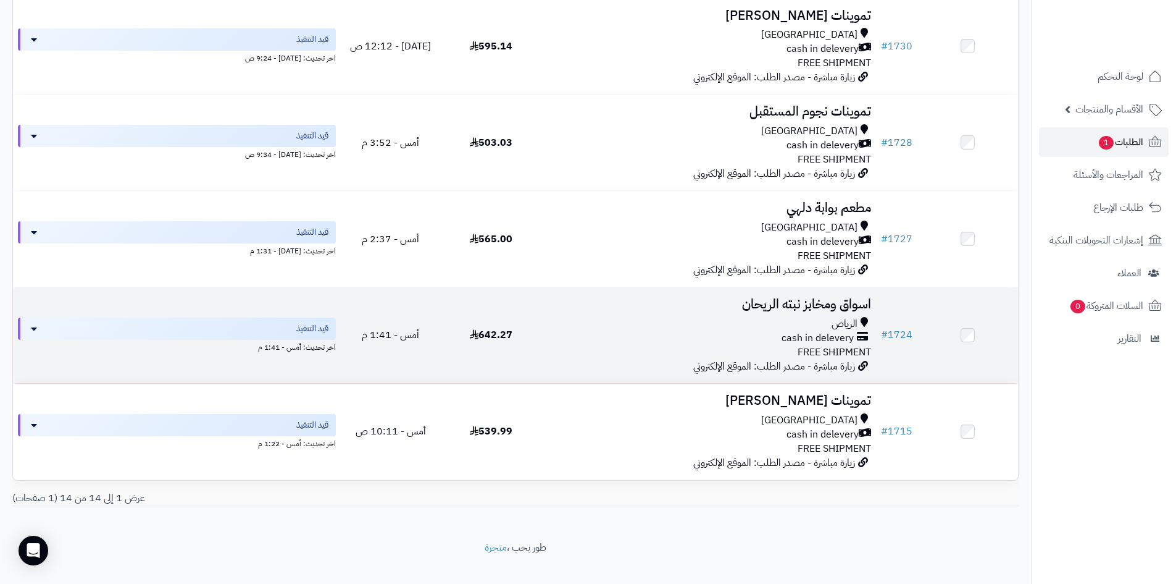
scroll to position [1076, 0]
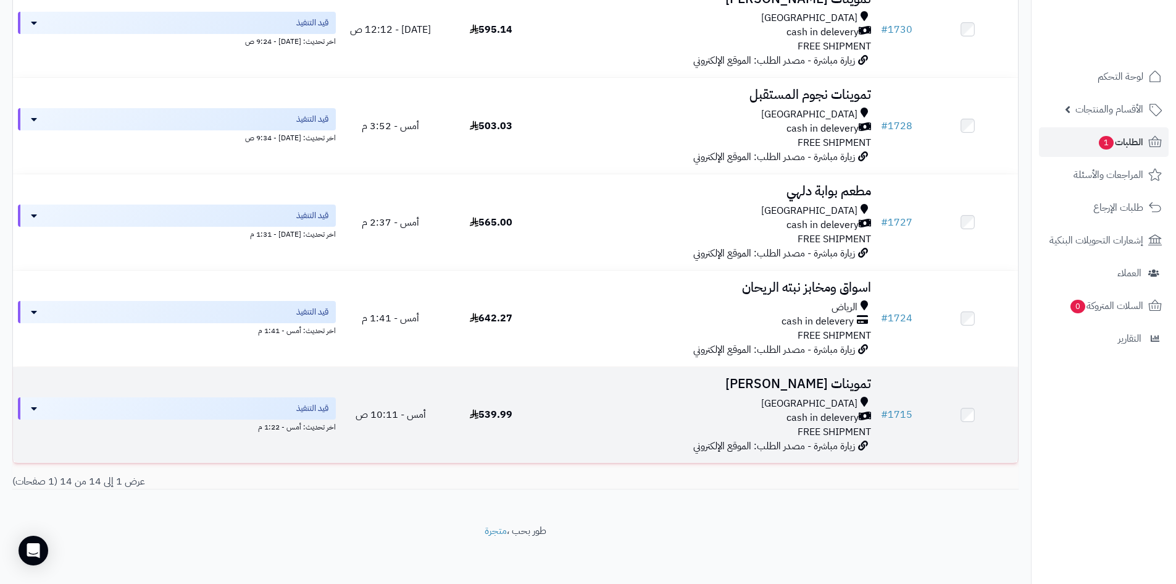
click at [713, 383] on h3 "تموينات [PERSON_NAME]" at bounding box center [709, 384] width 325 height 14
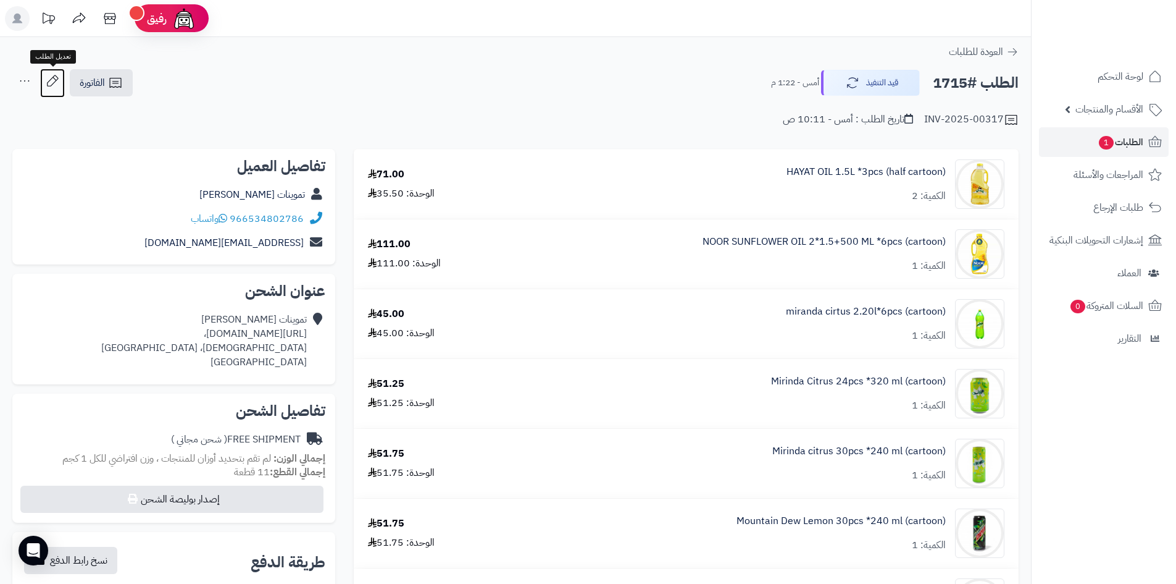
click at [57, 78] on icon at bounding box center [52, 81] width 25 height 25
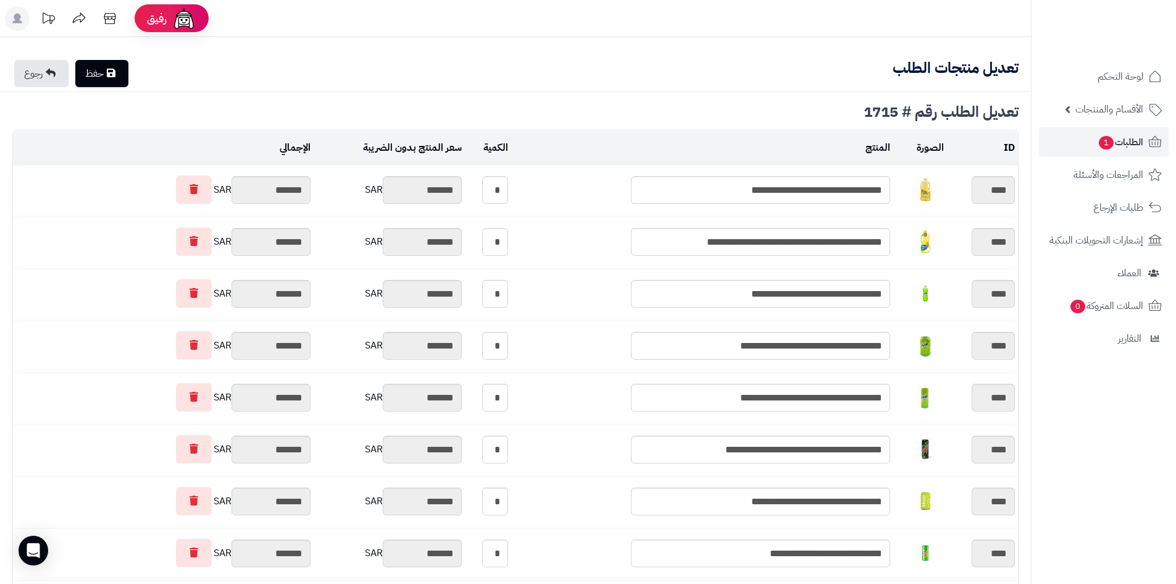
type textarea "**********"
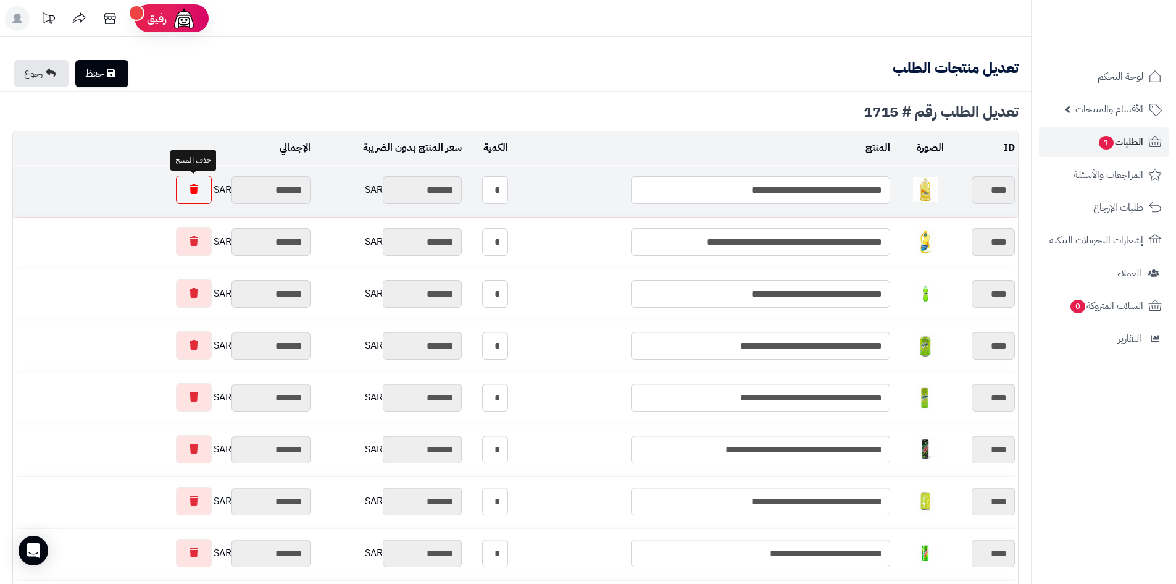
click at [187, 191] on link at bounding box center [194, 189] width 36 height 28
type input "********"
type input "*******"
type input "********"
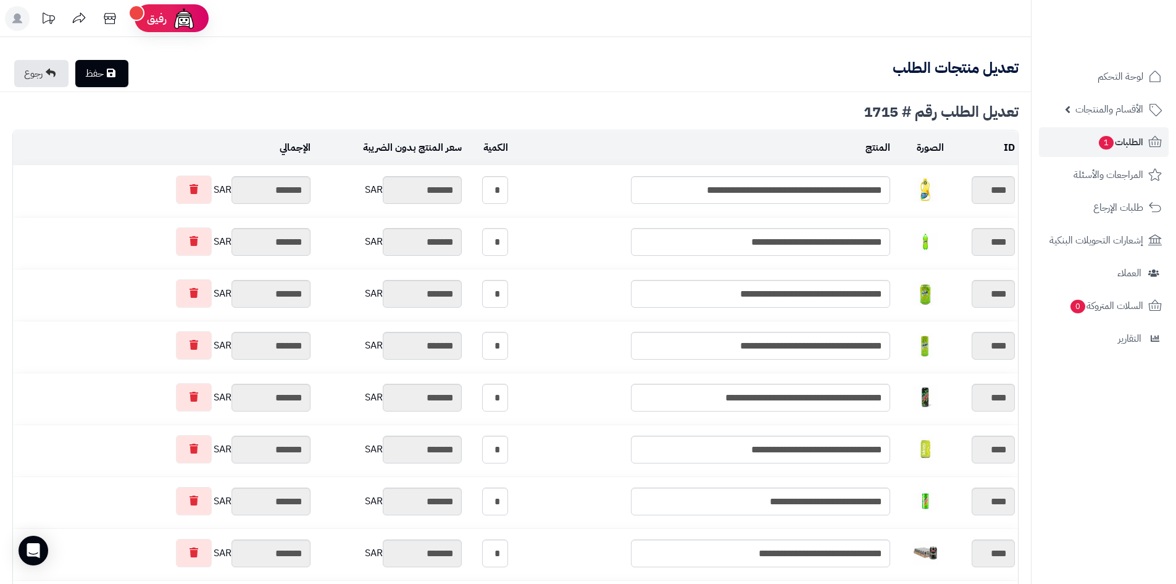
click at [126, 77] on link "حفظ" at bounding box center [101, 73] width 53 height 27
type input "**********"
type textarea "**********"
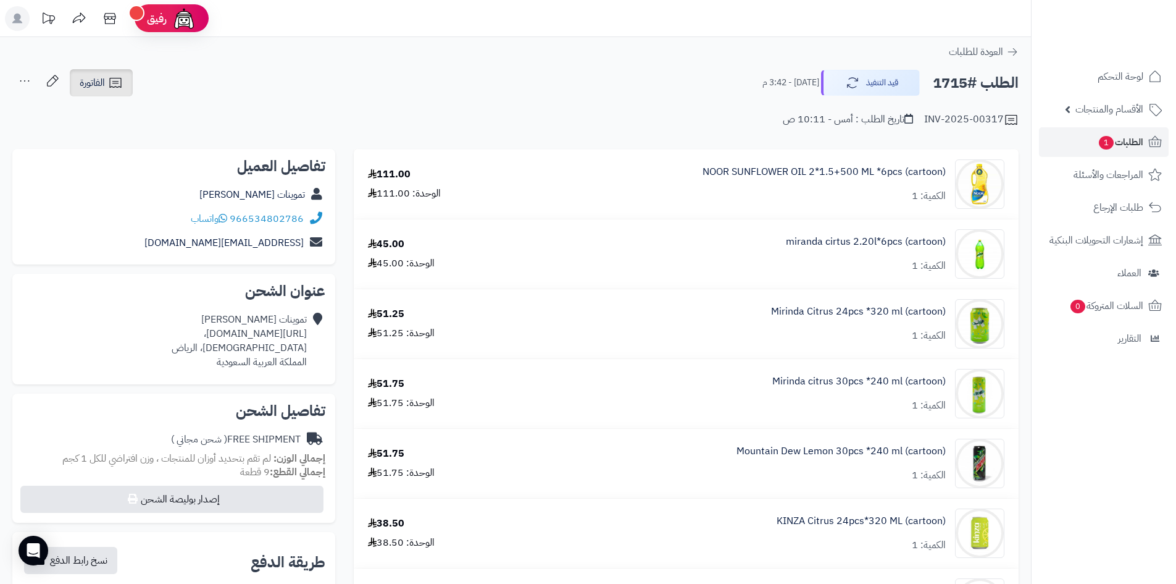
click at [123, 90] on icon at bounding box center [115, 82] width 15 height 15
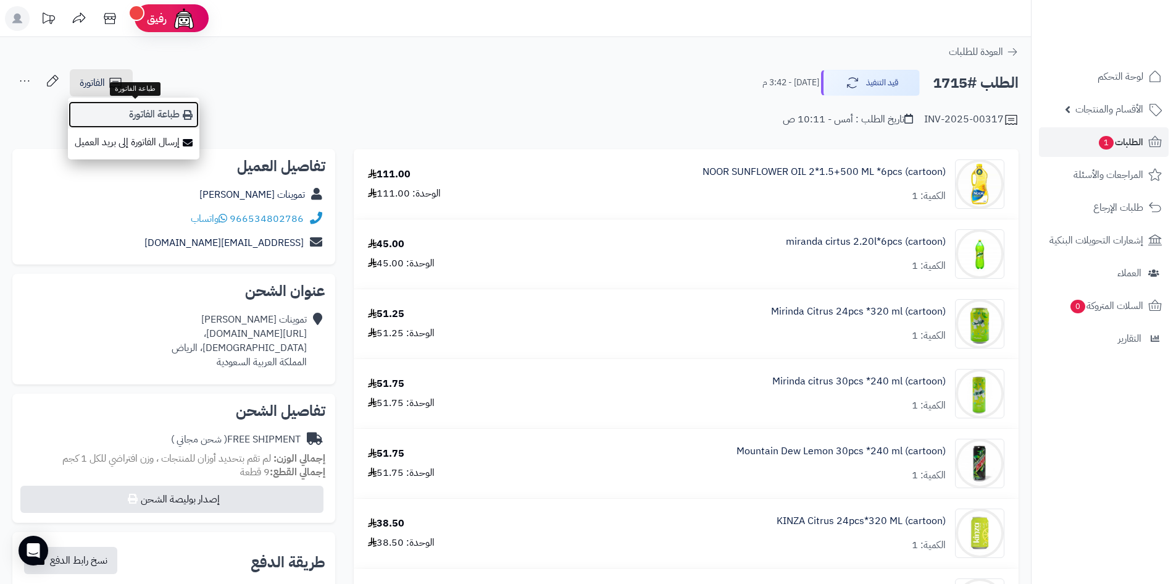
click at [130, 109] on link "طباعة الفاتورة" at bounding box center [134, 115] width 132 height 28
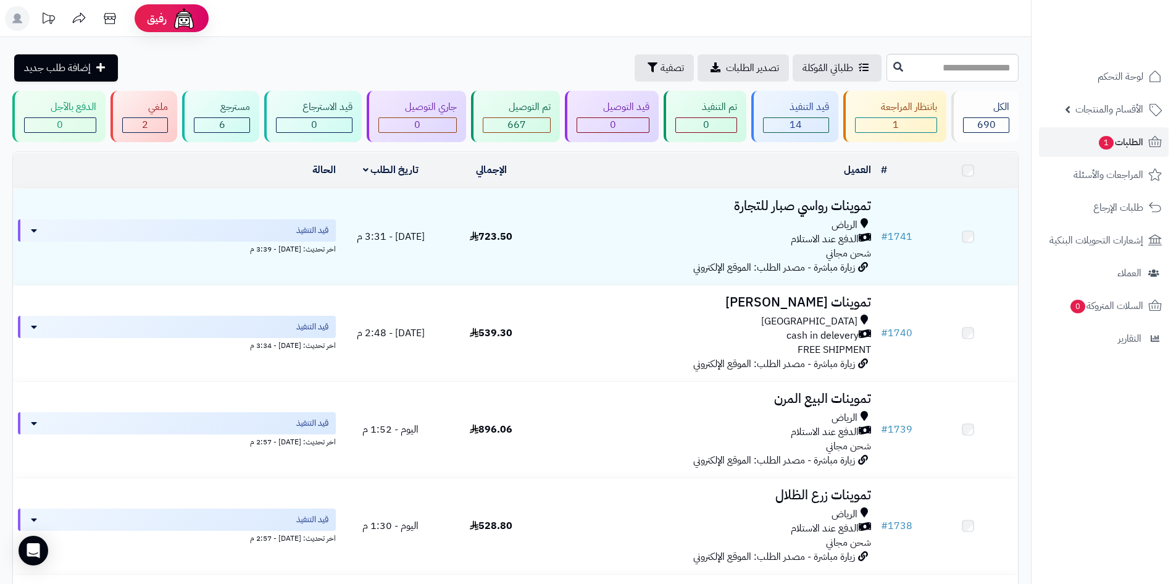
scroll to position [1076, 0]
